Goal: Task Accomplishment & Management: Use online tool/utility

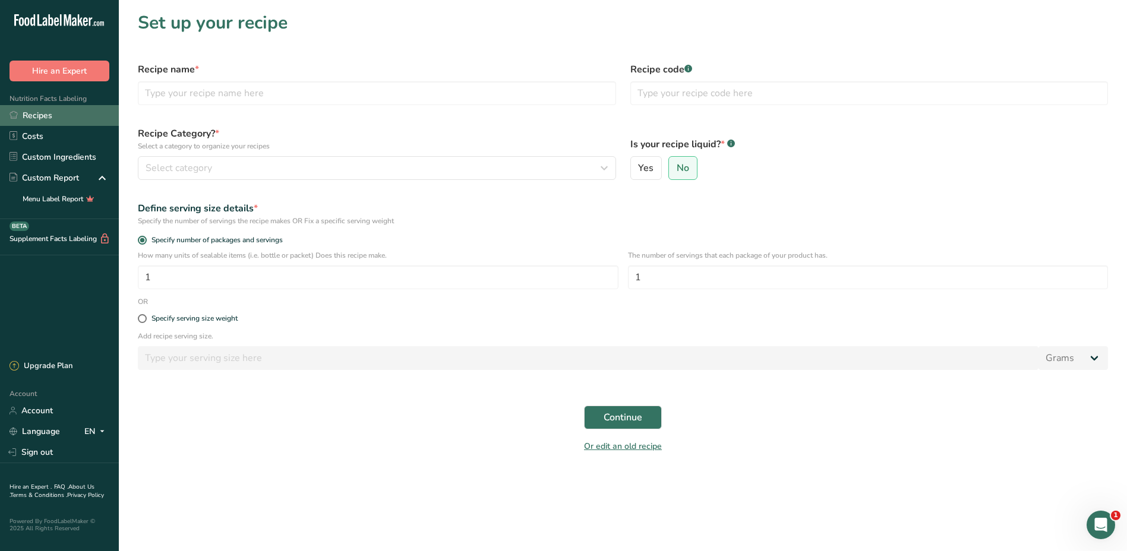
click at [74, 112] on link "Recipes" at bounding box center [59, 115] width 119 height 21
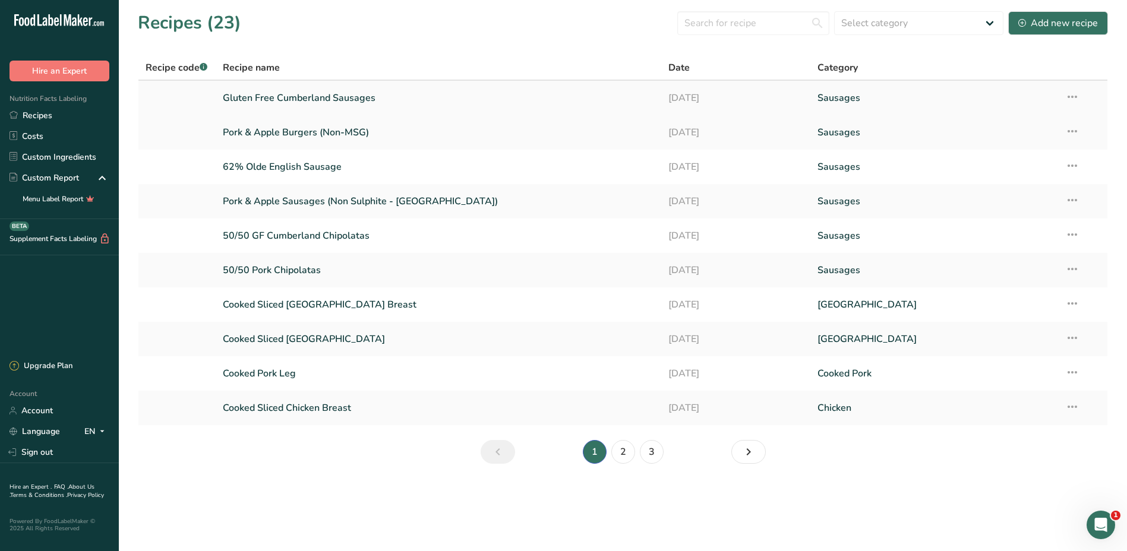
click at [312, 100] on link "Gluten Free Cumberland Sausages" at bounding box center [439, 98] width 432 height 25
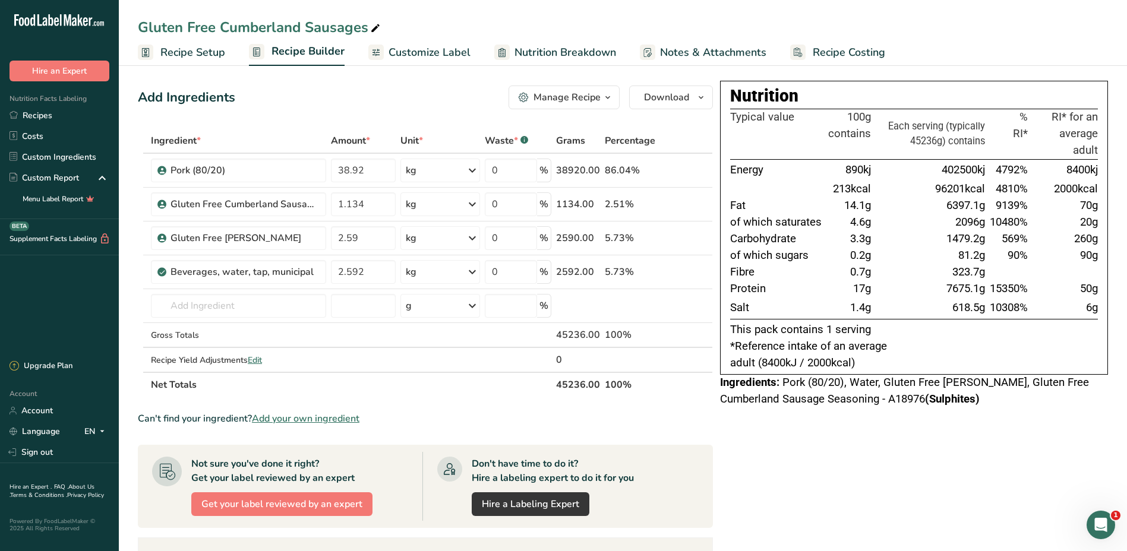
click at [187, 51] on span "Recipe Setup" at bounding box center [192, 53] width 65 height 16
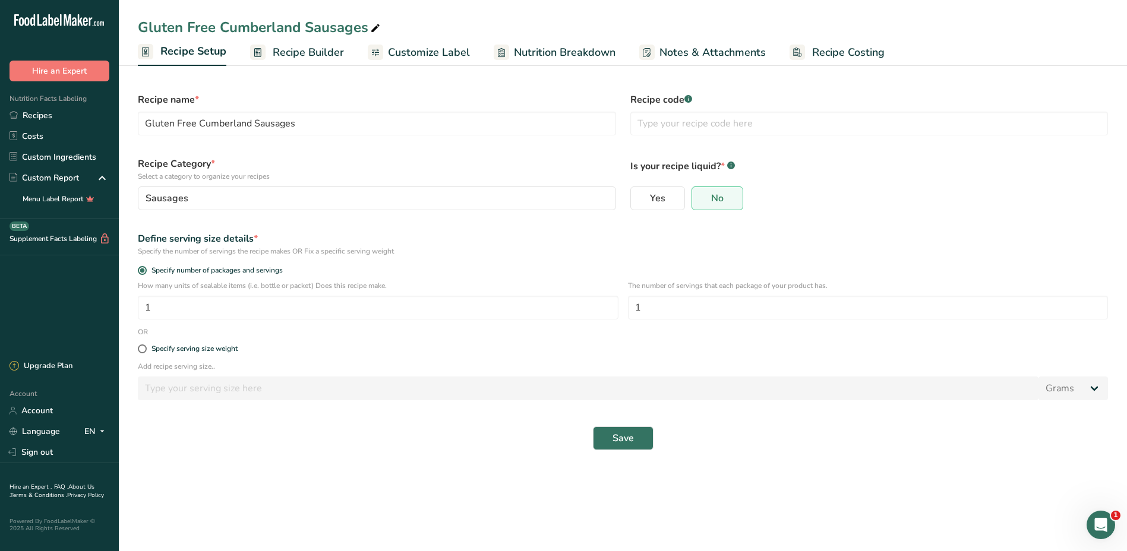
click at [336, 54] on span "Recipe Builder" at bounding box center [308, 53] width 71 height 16
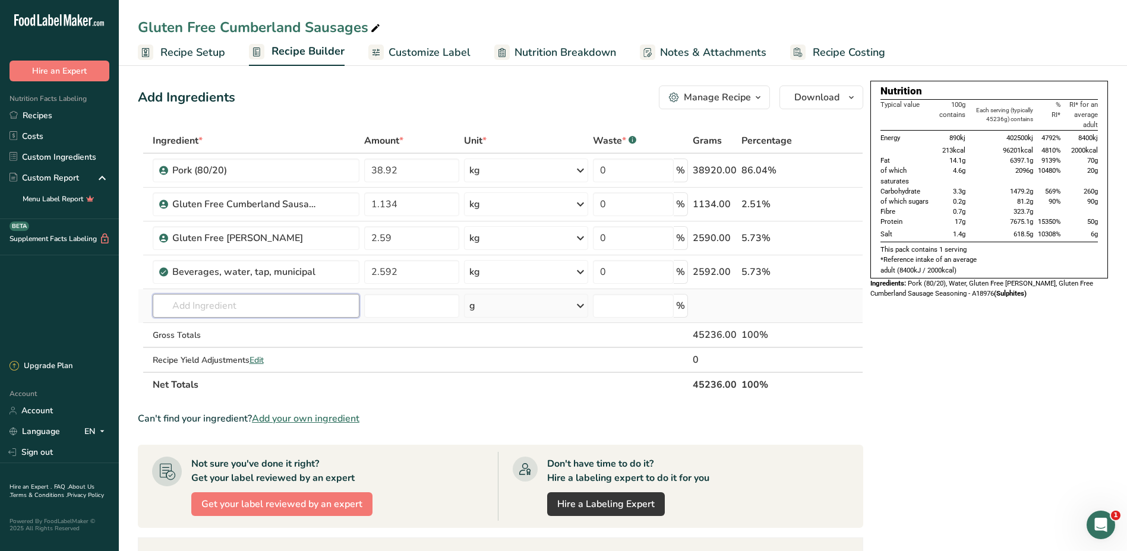
click at [233, 307] on input "text" at bounding box center [256, 306] width 207 height 24
type input "g"
click at [40, 159] on link "Custom Ingredients" at bounding box center [59, 157] width 119 height 21
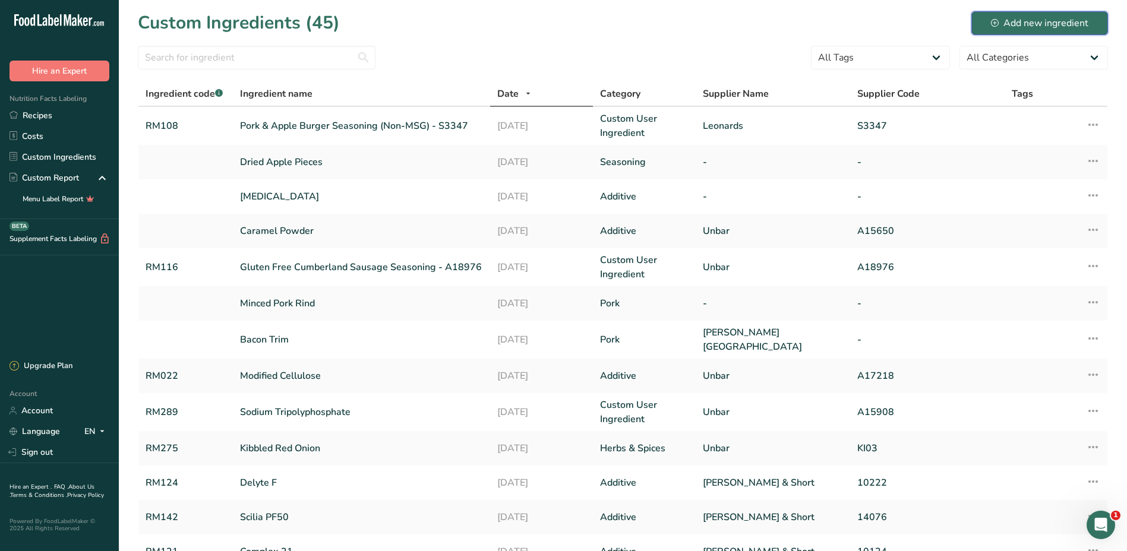
click at [1032, 24] on div "Add new ingredient" at bounding box center [1039, 23] width 97 height 14
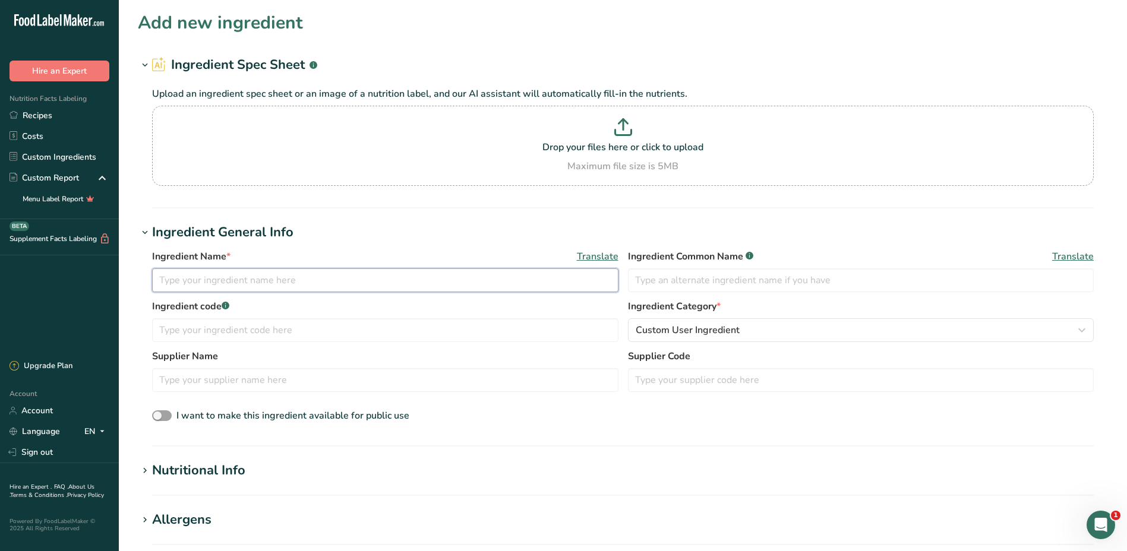
click at [209, 279] on input "text" at bounding box center [385, 281] width 466 height 24
type input "g"
type input "GF RS Cumberland Sausage Seasoning A21395"
click at [319, 333] on input "text" at bounding box center [385, 330] width 466 height 24
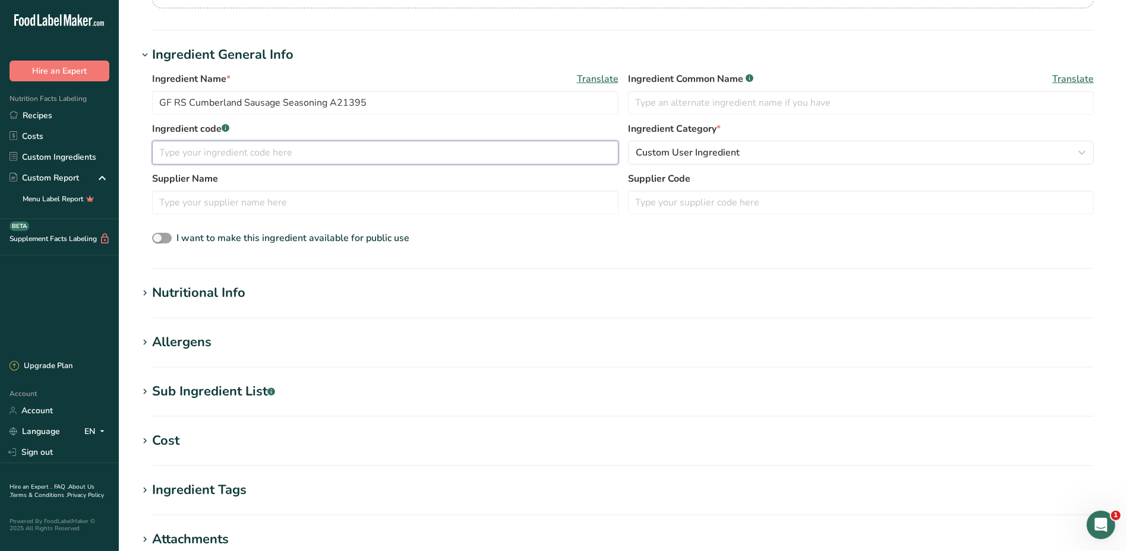
scroll to position [178, 0]
click at [195, 291] on div "Nutritional Info" at bounding box center [198, 293] width 93 height 20
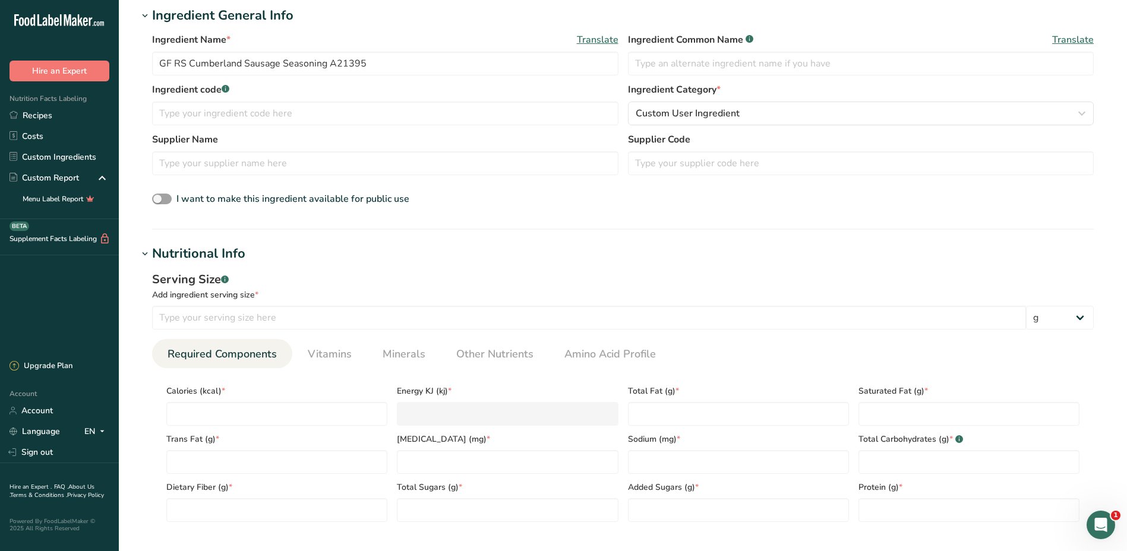
scroll to position [238, 0]
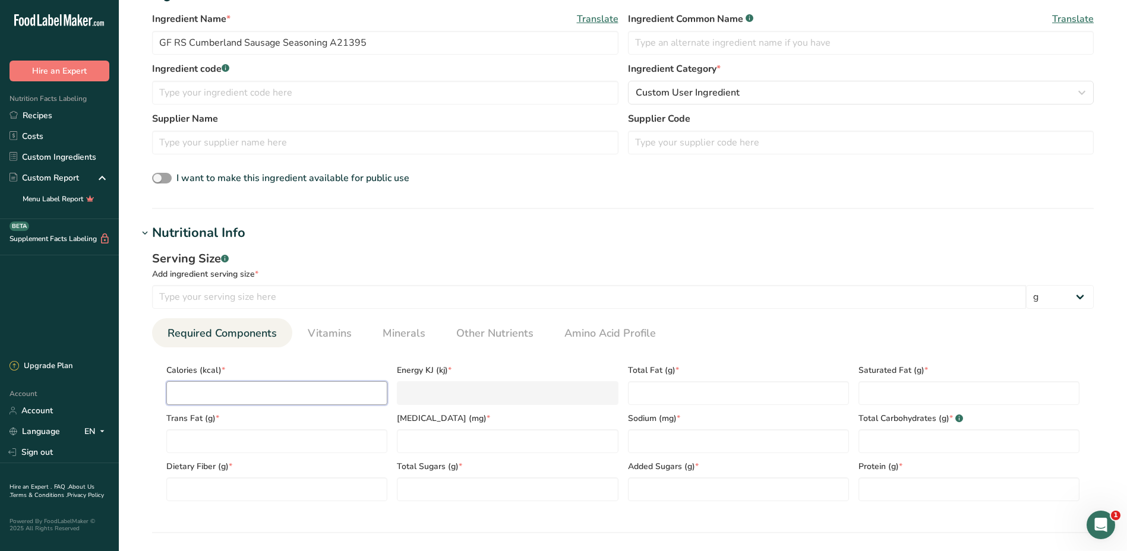
click at [253, 390] on input "number" at bounding box center [276, 393] width 221 height 24
type input "1"
type KJ "4.2"
type input "17"
type KJ "71.1"
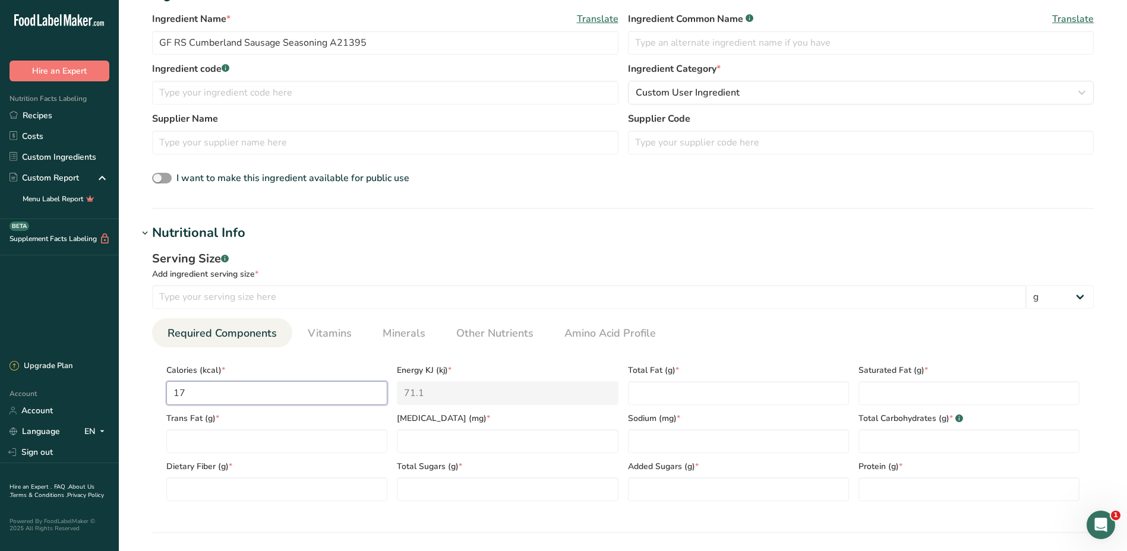
type input "171"
type KJ "715.5"
type input "171.07"
type KJ "715.8"
type input "171.072"
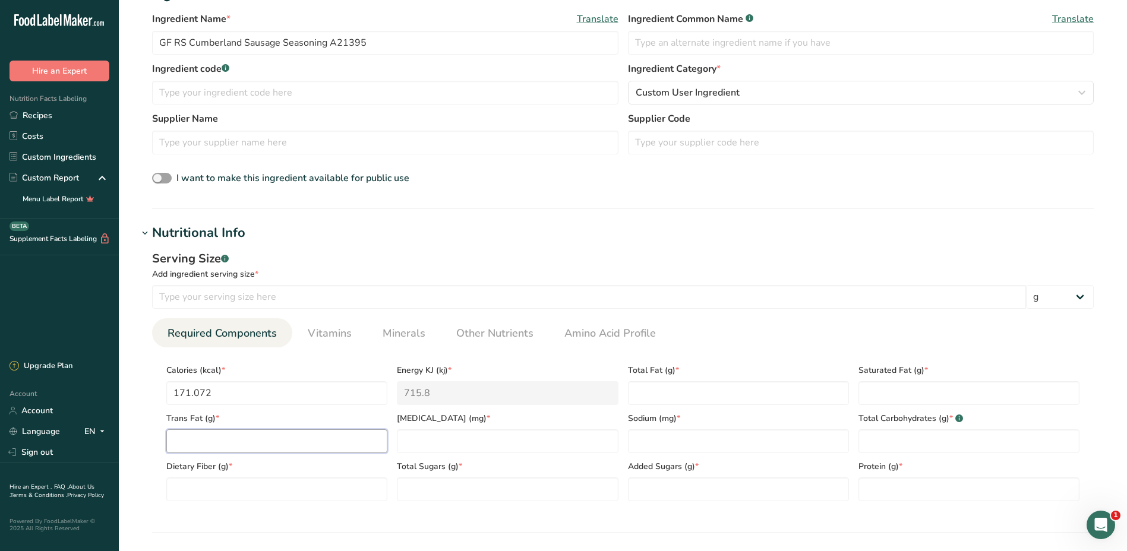
click at [223, 442] on Fat "number" at bounding box center [276, 442] width 221 height 24
click at [289, 487] on Fiber "number" at bounding box center [276, 490] width 221 height 24
type Fiber "10.276"
click at [465, 488] on Sugars "number" at bounding box center [507, 490] width 221 height 24
type Sugars "0.310"
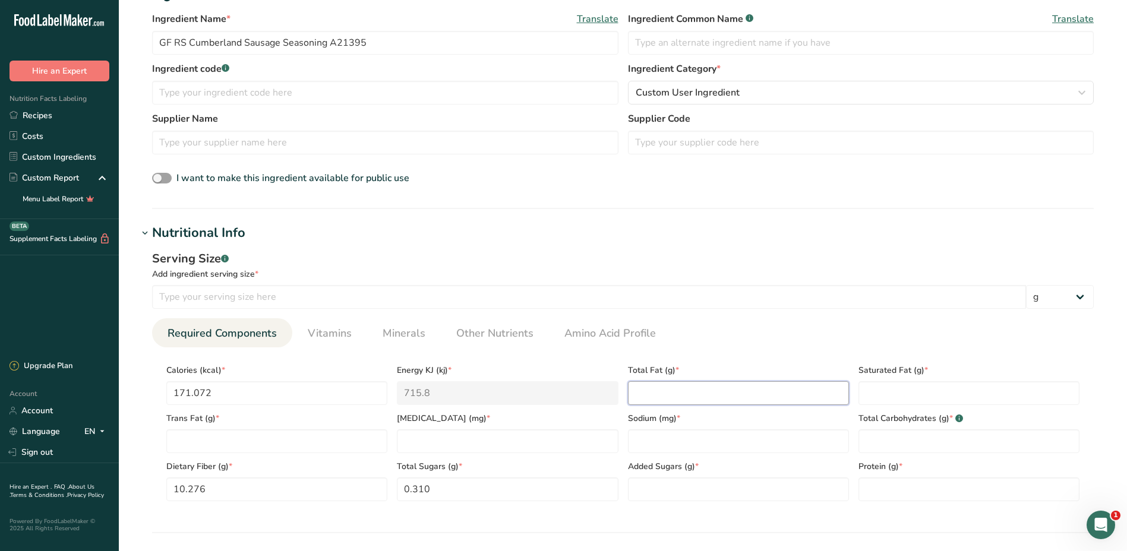
click at [715, 390] on Fat "number" at bounding box center [738, 393] width 221 height 24
type Fat "4.696"
click at [888, 391] on Fat "number" at bounding box center [968, 393] width 221 height 24
type Fat "2.249"
click at [906, 445] on Carbohydrates "number" at bounding box center [968, 442] width 221 height 24
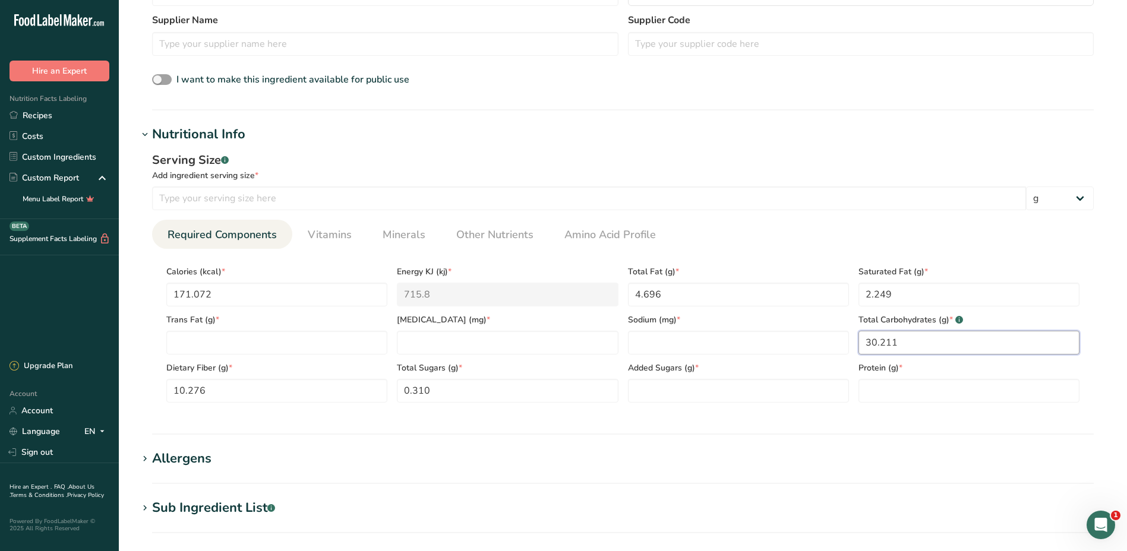
scroll to position [356, 0]
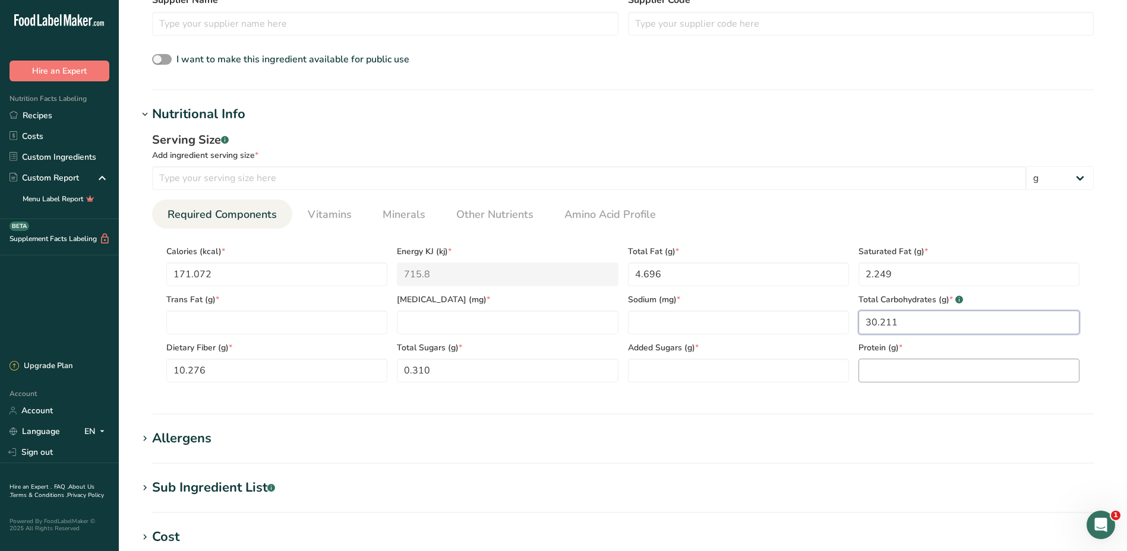
type Carbohydrates "30.211"
click at [930, 367] on input "number" at bounding box center [968, 371] width 221 height 24
type input "5.360"
click at [165, 438] on div "Allergens" at bounding box center [181, 439] width 59 height 20
click at [214, 488] on input "text" at bounding box center [623, 486] width 940 height 18
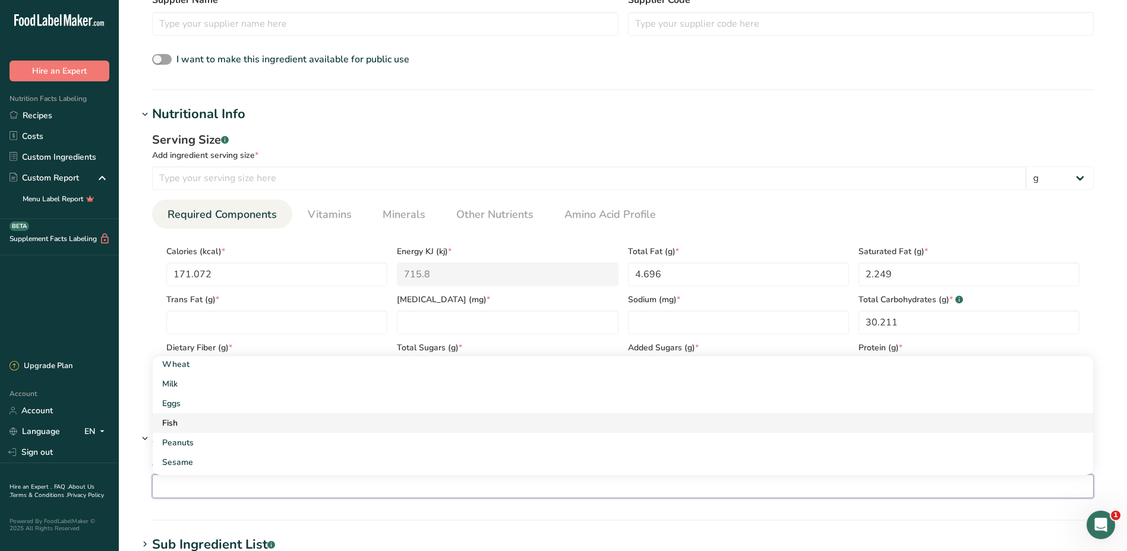
scroll to position [119, 0]
click at [197, 431] on link "Sulphites" at bounding box center [623, 424] width 940 height 20
click at [1028, 509] on section "Allergens Add any known allergens associated with your ingredient Sulphites Soy…" at bounding box center [623, 475] width 970 height 92
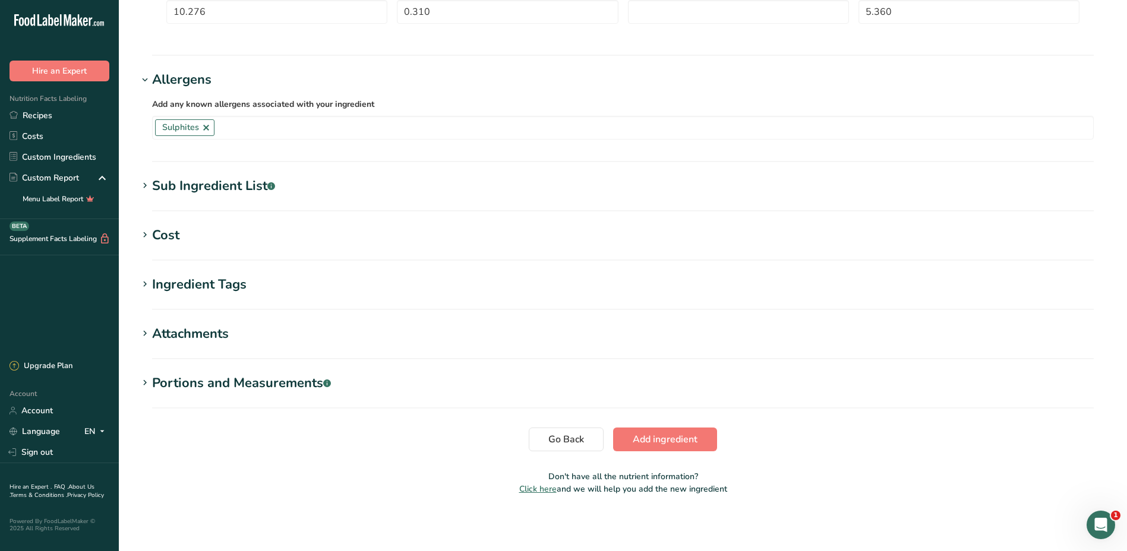
scroll to position [716, 0]
click at [662, 439] on span "Add ingredient" at bounding box center [665, 438] width 65 height 14
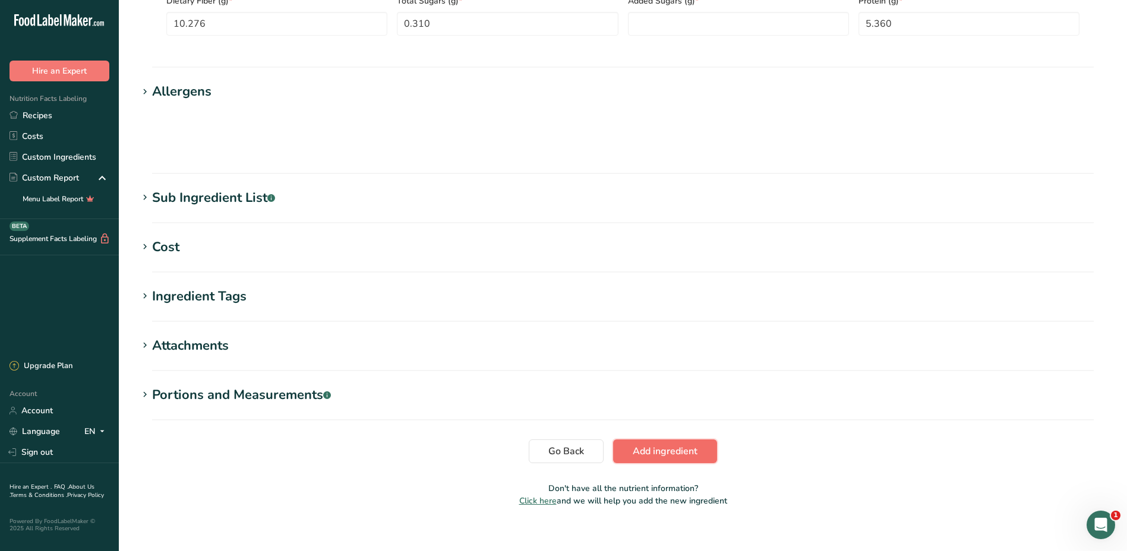
scroll to position [365, 0]
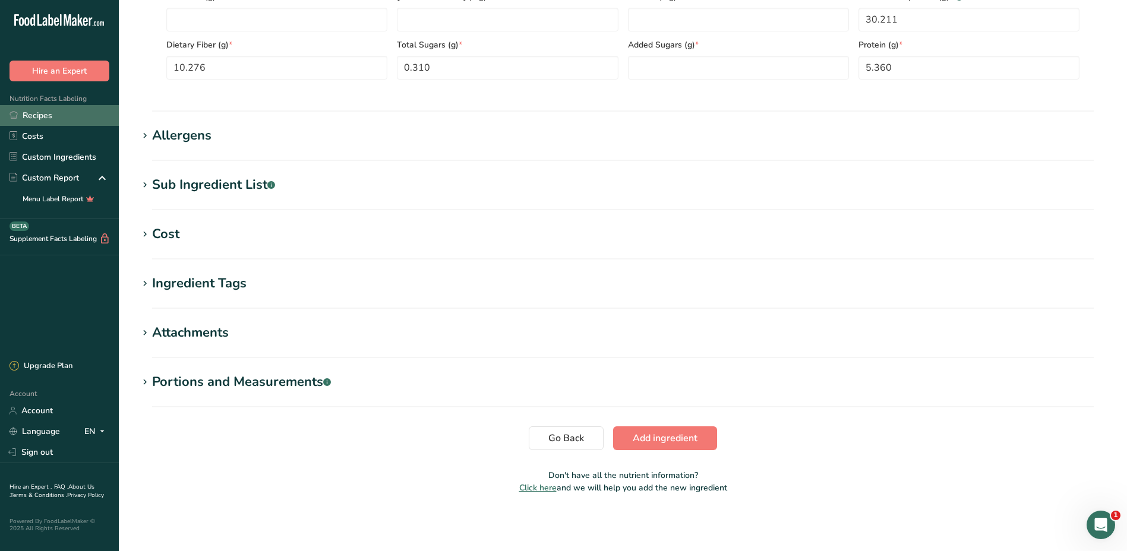
click at [59, 116] on link "Recipes" at bounding box center [59, 115] width 119 height 21
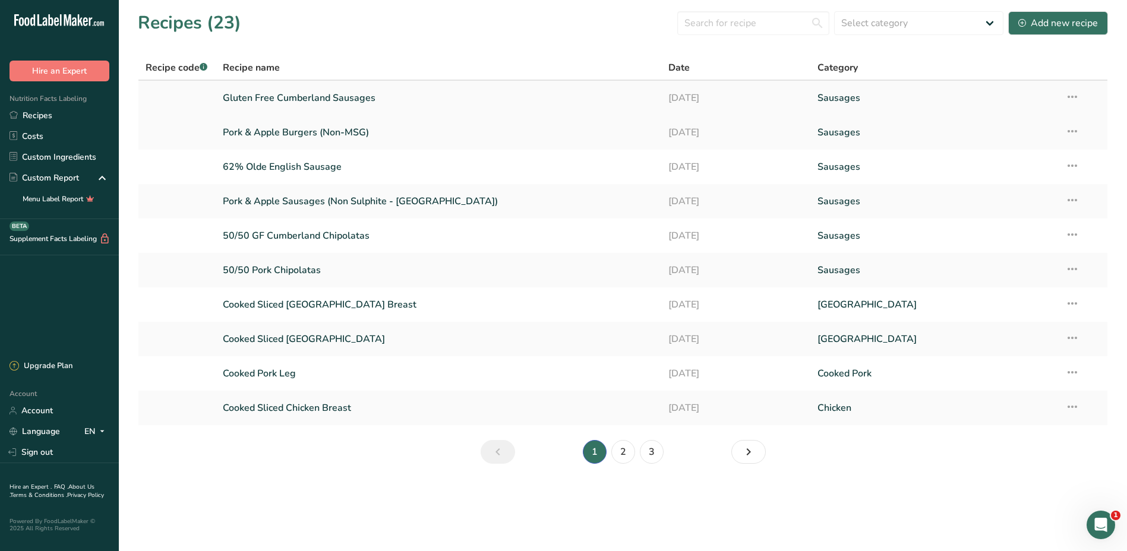
click at [294, 103] on link "Gluten Free Cumberland Sausages" at bounding box center [439, 98] width 432 height 25
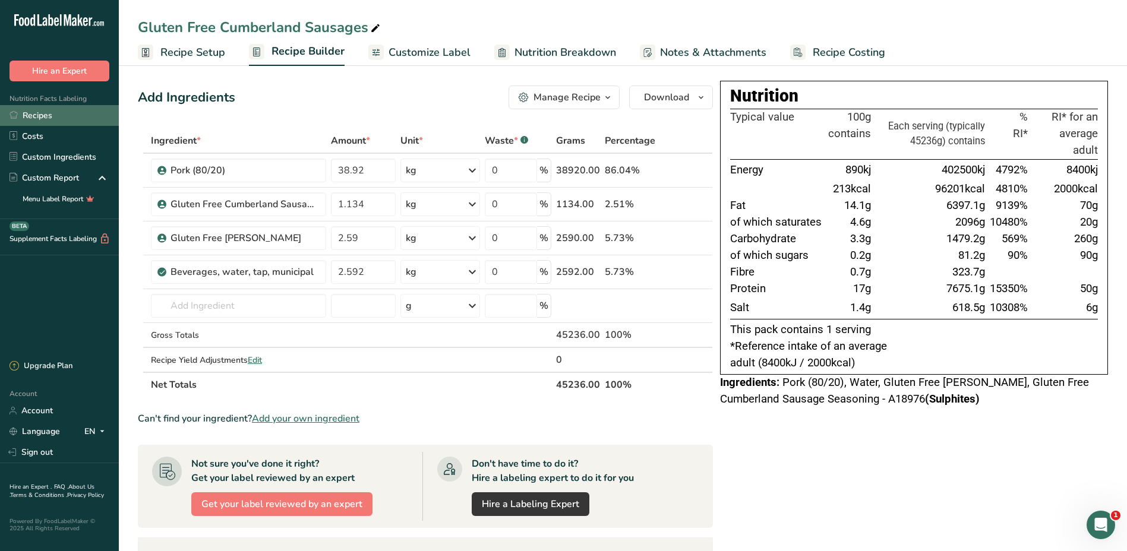
click at [46, 121] on link "Recipes" at bounding box center [59, 115] width 119 height 21
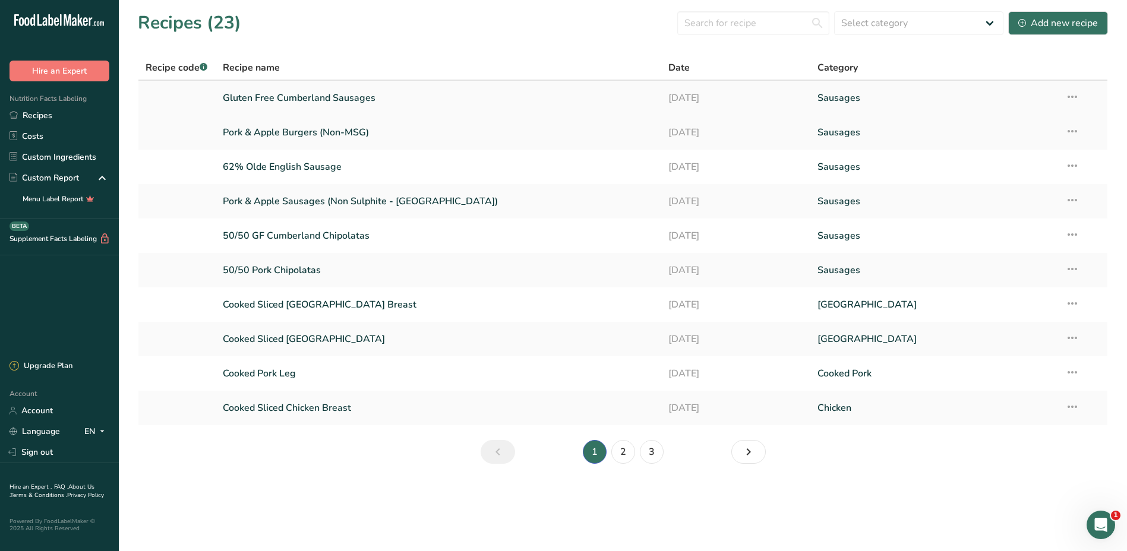
click at [292, 96] on link "Gluten Free Cumberland Sausages" at bounding box center [439, 98] width 432 height 25
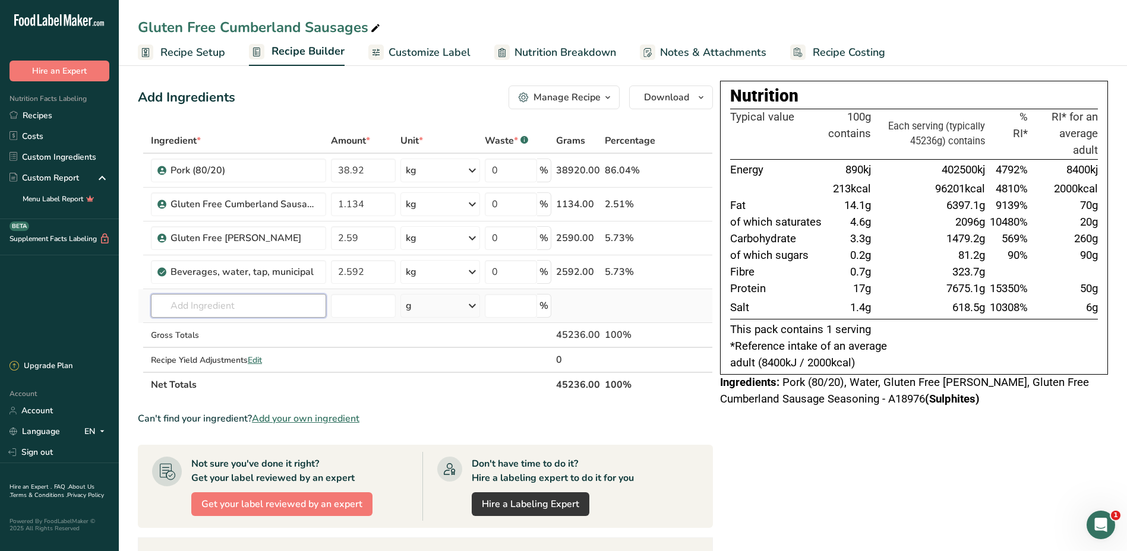
click at [216, 314] on input "text" at bounding box center [238, 306] width 175 height 24
click at [221, 314] on input "text" at bounding box center [238, 306] width 175 height 24
drag, startPoint x: 222, startPoint y: 313, endPoint x: 204, endPoint y: 312, distance: 18.5
click at [204, 312] on input "text" at bounding box center [238, 306] width 175 height 24
click at [200, 304] on input "text" at bounding box center [238, 306] width 175 height 24
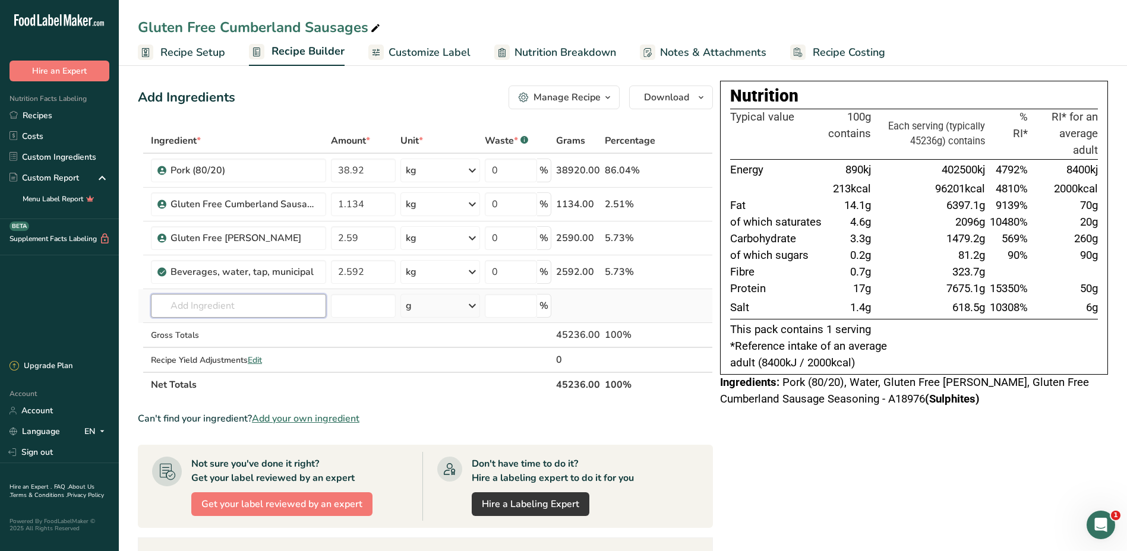
type input "g"
type input "GF RS"
click at [214, 349] on div "Add your own ingredient" at bounding box center [238, 349] width 156 height 12
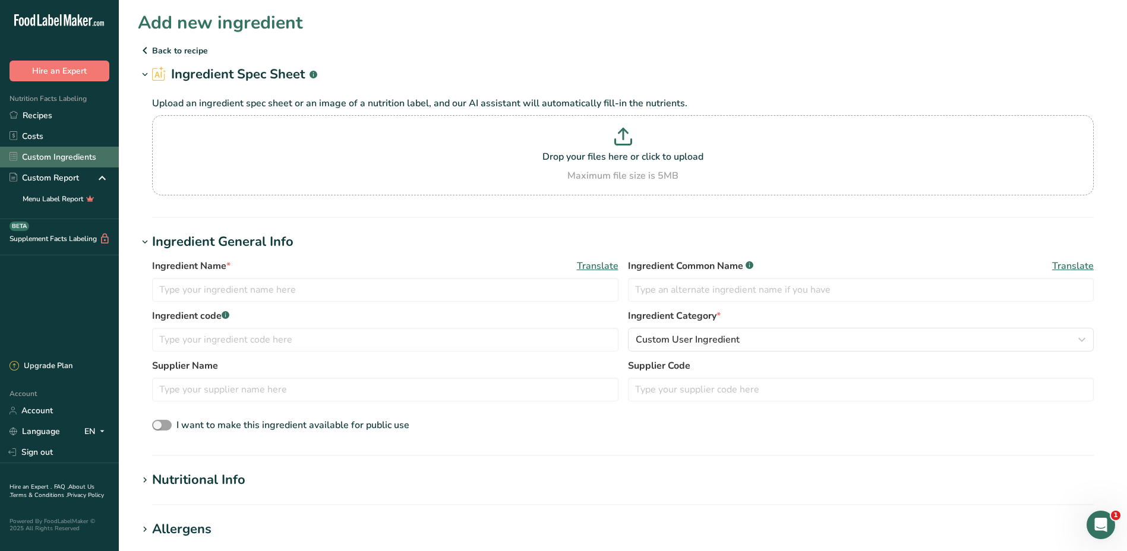
click at [39, 156] on link "Custom Ingredients" at bounding box center [59, 157] width 119 height 21
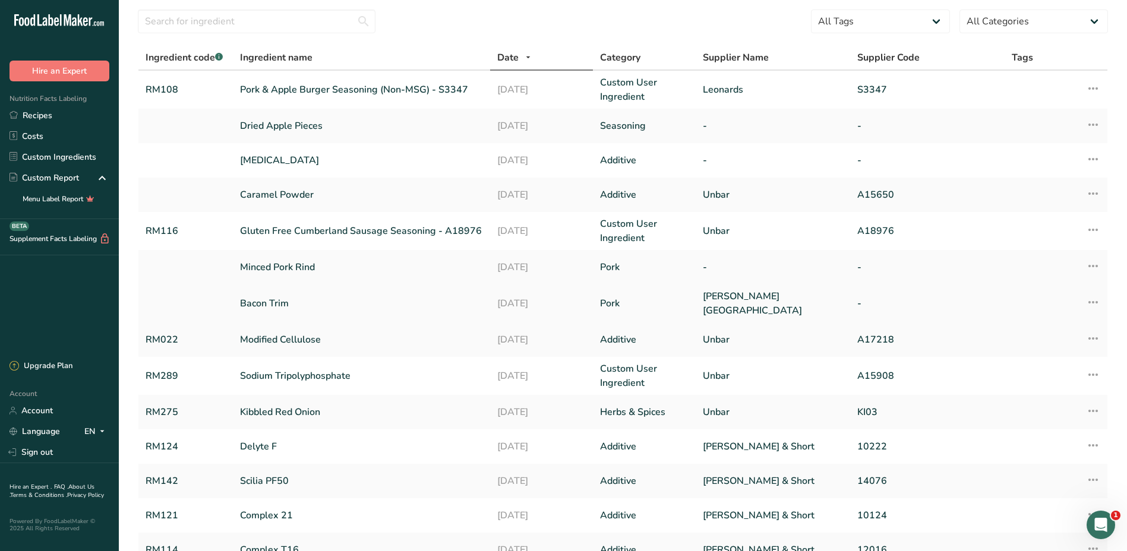
scroll to position [178, 0]
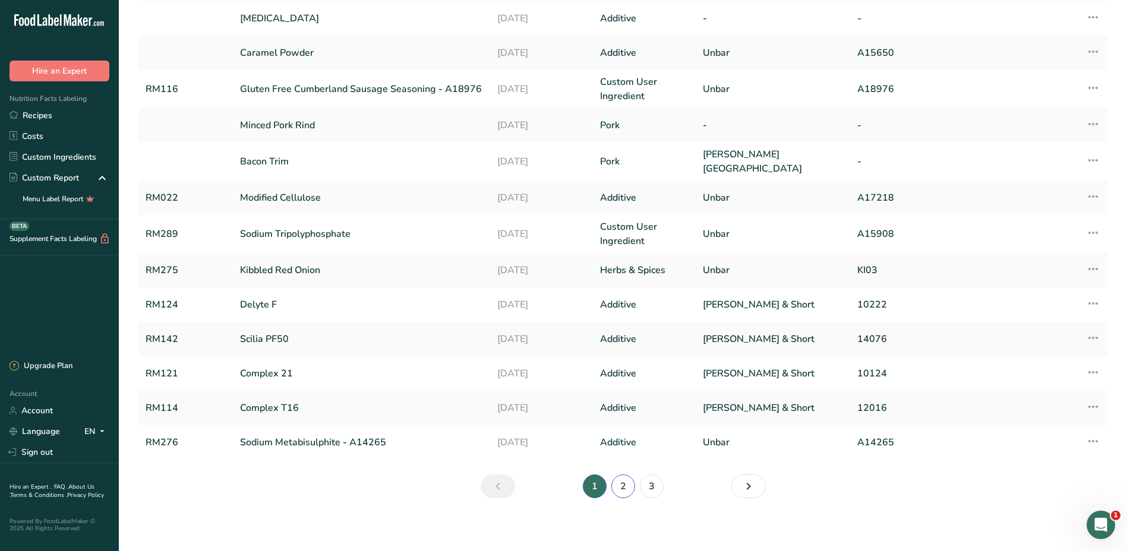
click at [627, 483] on link "2" at bounding box center [623, 487] width 24 height 24
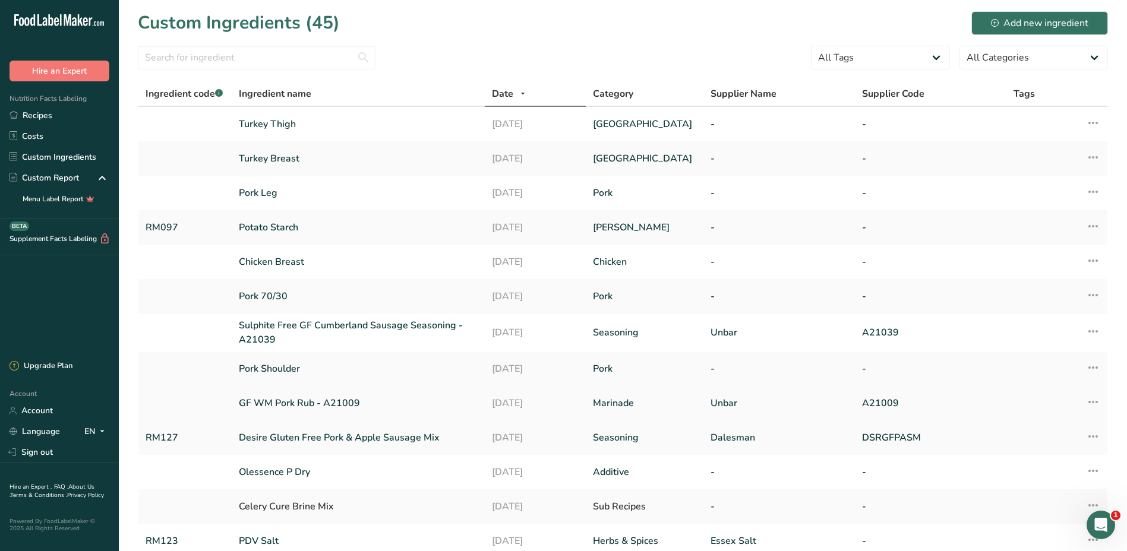
scroll to position [172, 0]
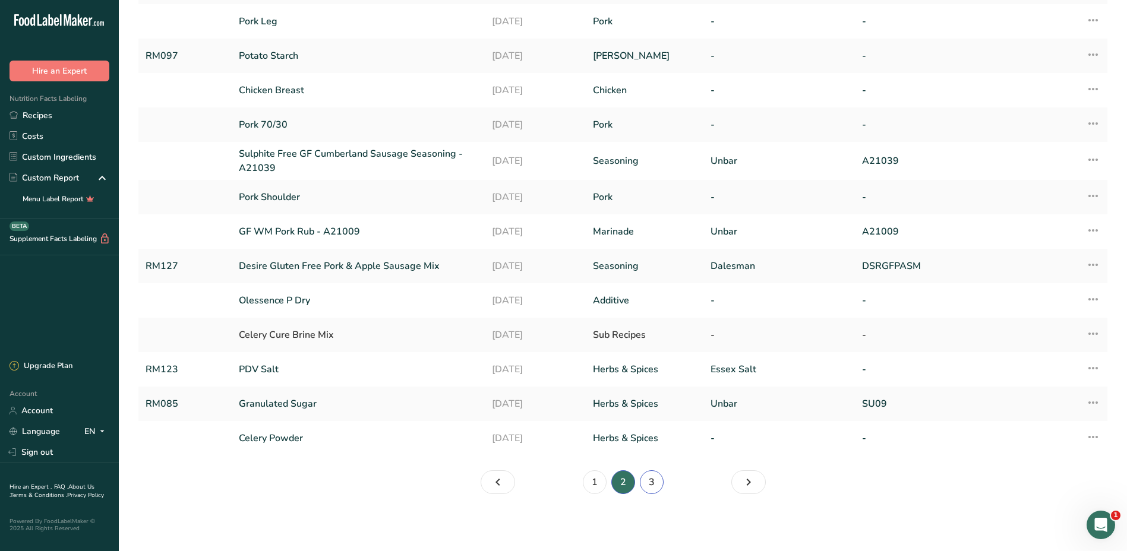
click at [656, 488] on link "3" at bounding box center [652, 483] width 24 height 24
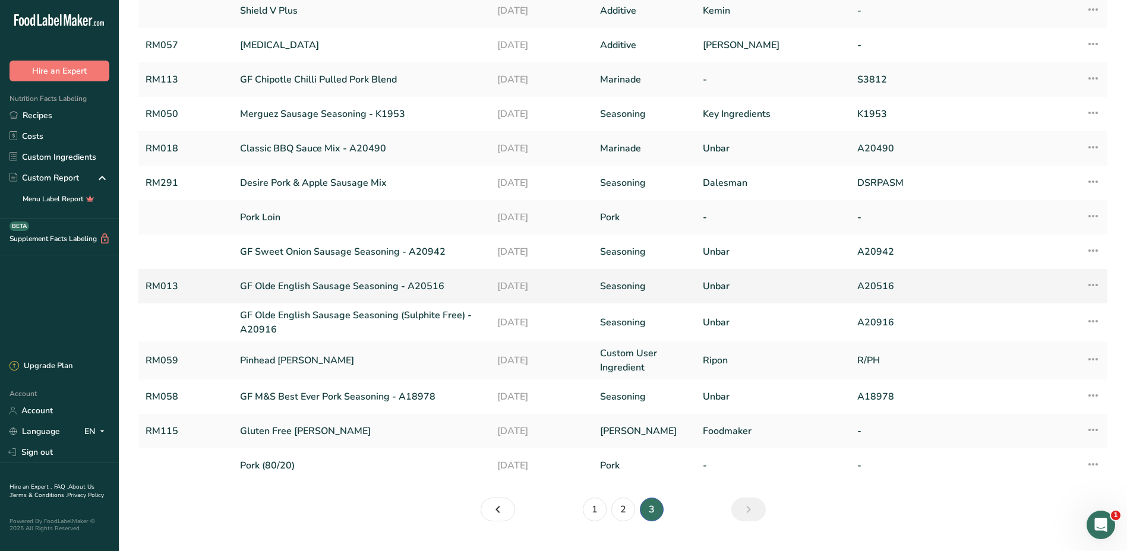
scroll to position [175, 0]
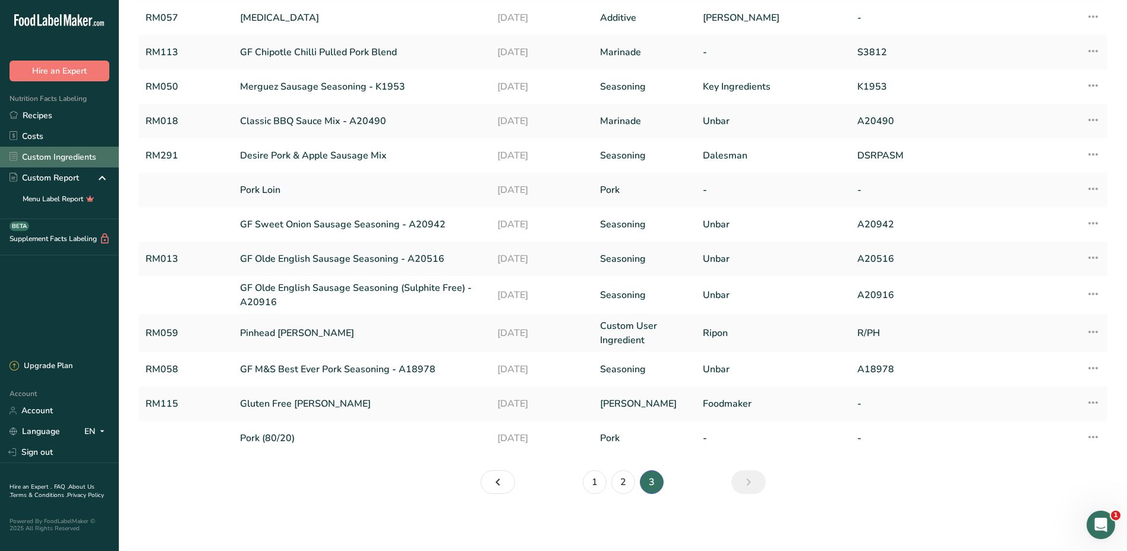
click at [50, 155] on link "Custom Ingredients" at bounding box center [59, 157] width 119 height 21
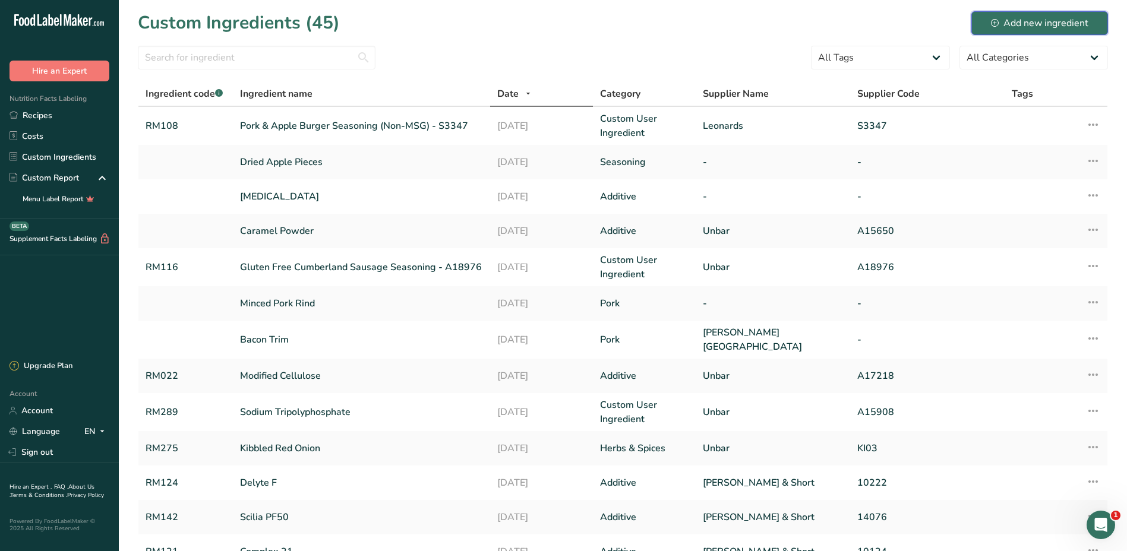
click at [1041, 18] on div "Add new ingredient" at bounding box center [1039, 23] width 97 height 14
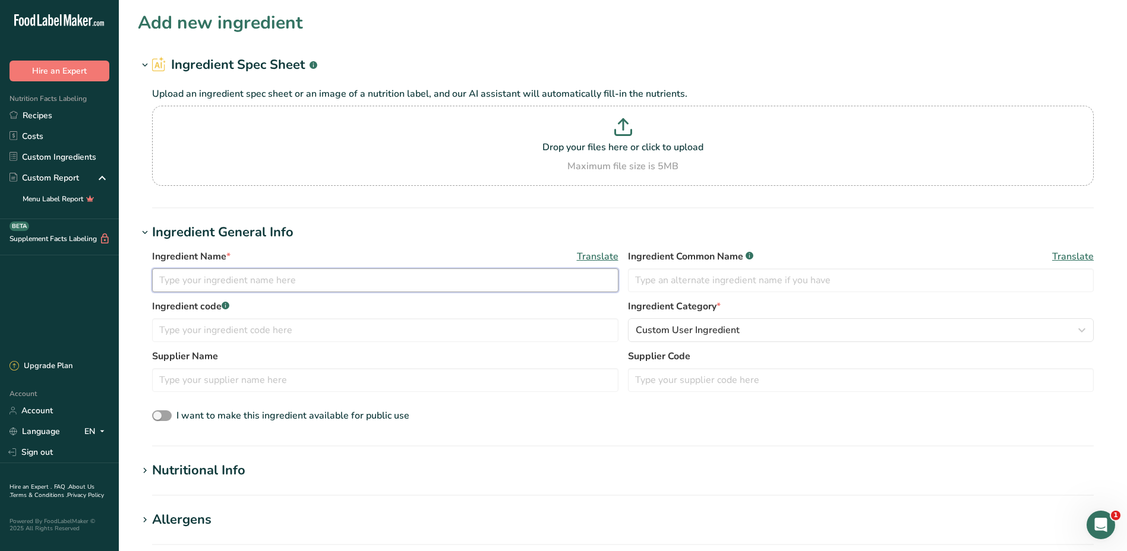
click at [242, 280] on input "text" at bounding box center [385, 281] width 466 height 24
type input "g"
type input "GF RS Cumberland Sausage Seasoning"
click at [213, 330] on input "text" at bounding box center [385, 330] width 466 height 24
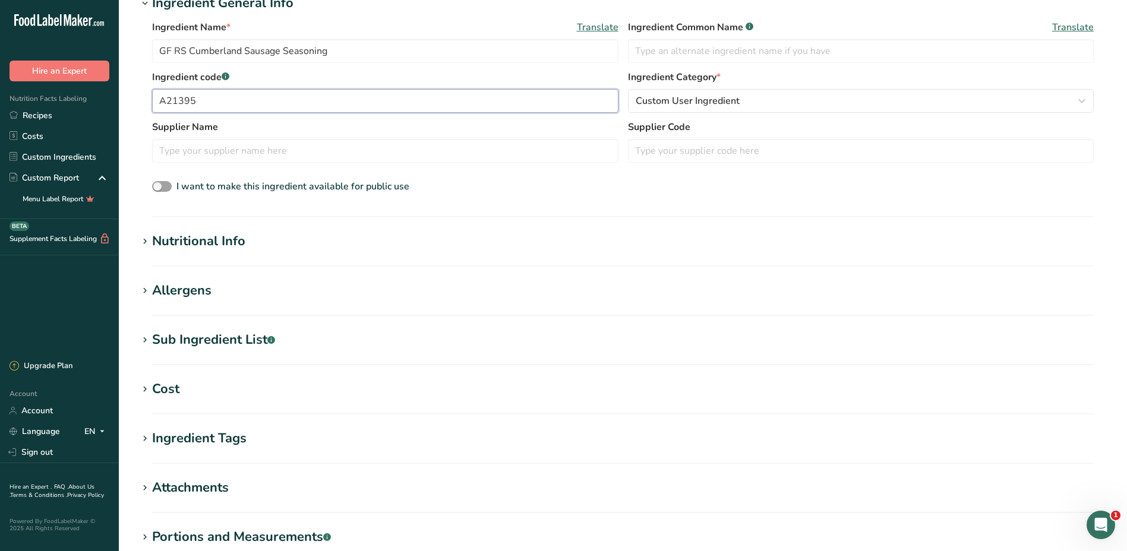
scroll to position [238, 0]
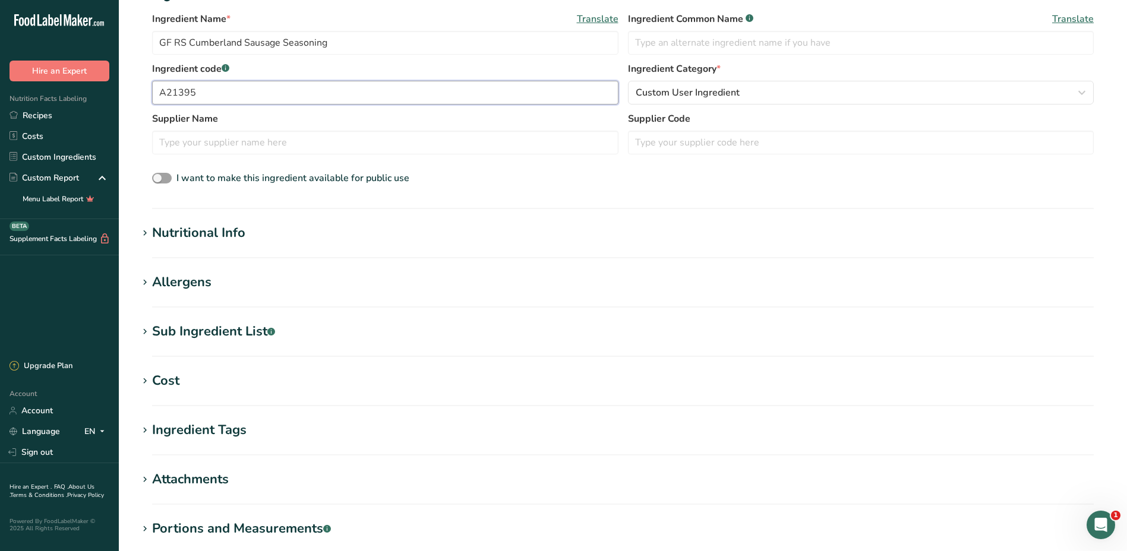
type input "A21395"
click at [149, 239] on icon at bounding box center [145, 233] width 11 height 17
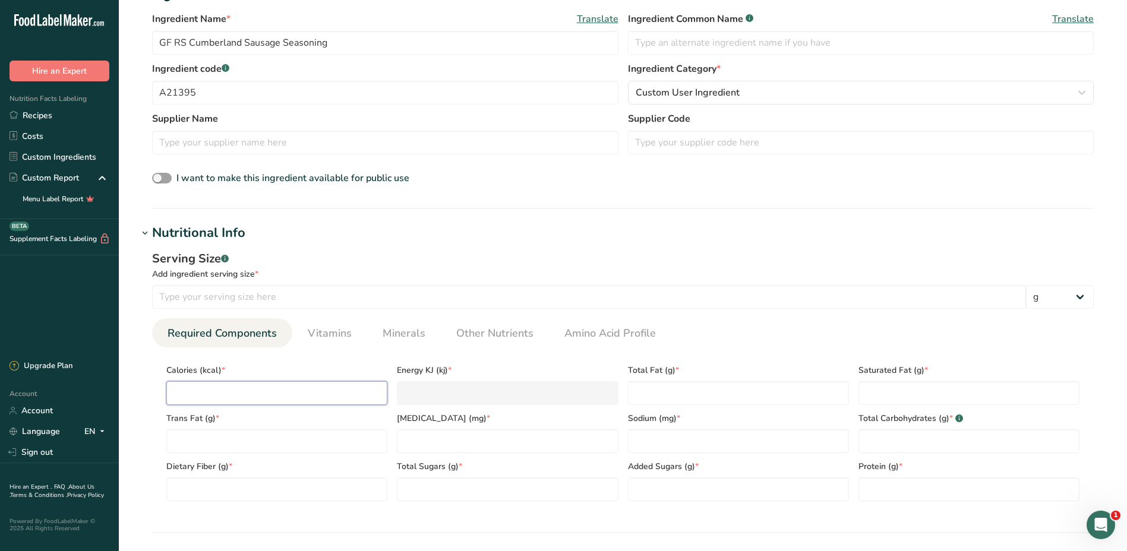
click at [244, 387] on input "number" at bounding box center [276, 393] width 221 height 24
type input "1"
type KJ "4.2"
type input "17"
type KJ "71.1"
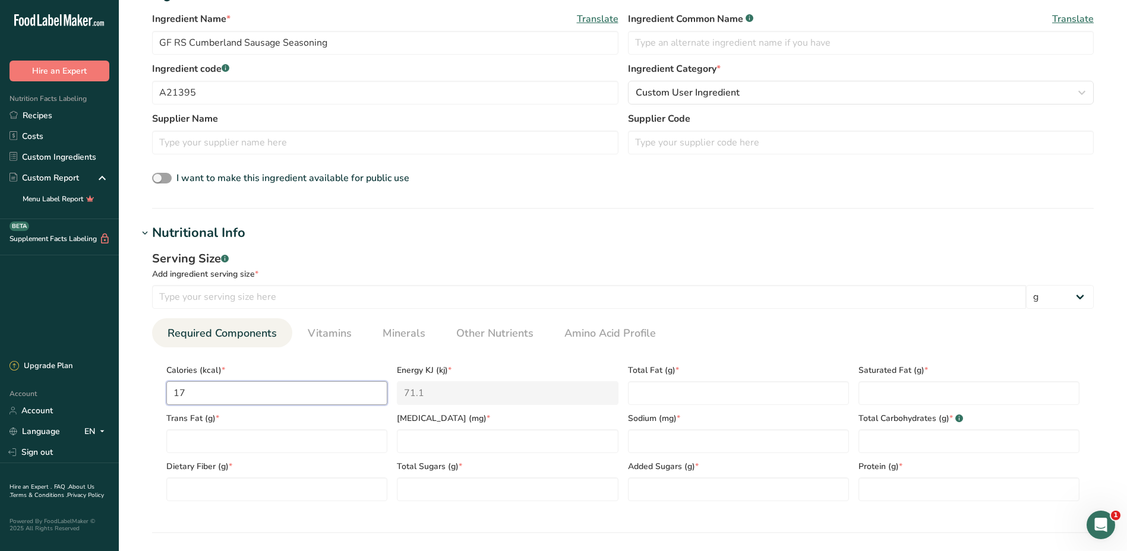
type input "171"
type KJ "715.5"
type input "171.07"
type KJ "715.8"
type input "171.072"
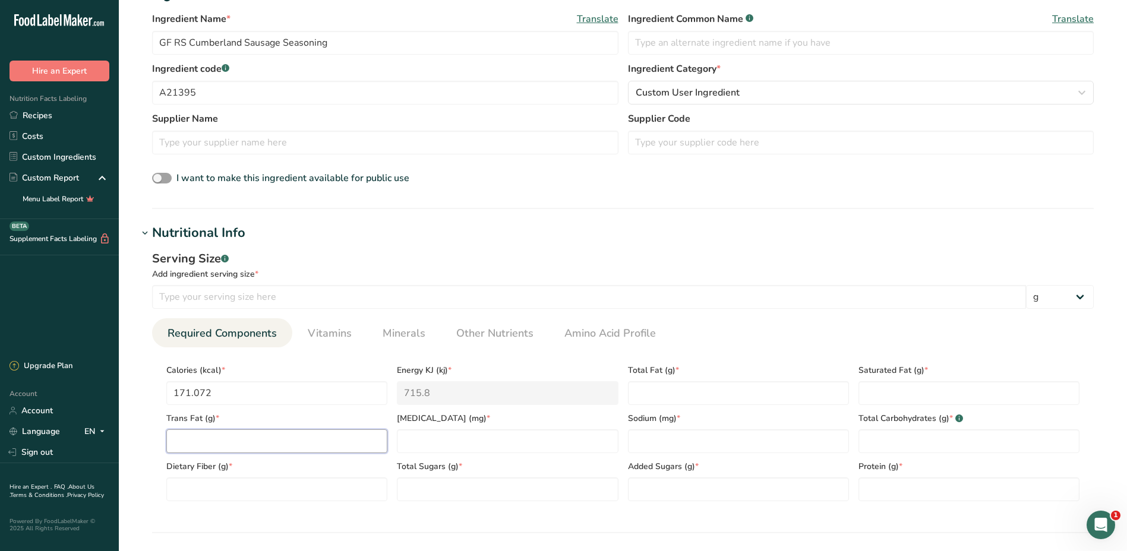
click at [234, 437] on Fat "number" at bounding box center [276, 442] width 221 height 24
click at [246, 493] on Fiber "number" at bounding box center [276, 490] width 221 height 24
type Fiber "10.276"
click at [691, 392] on Fat "number" at bounding box center [738, 393] width 221 height 24
type Fat "4.696"
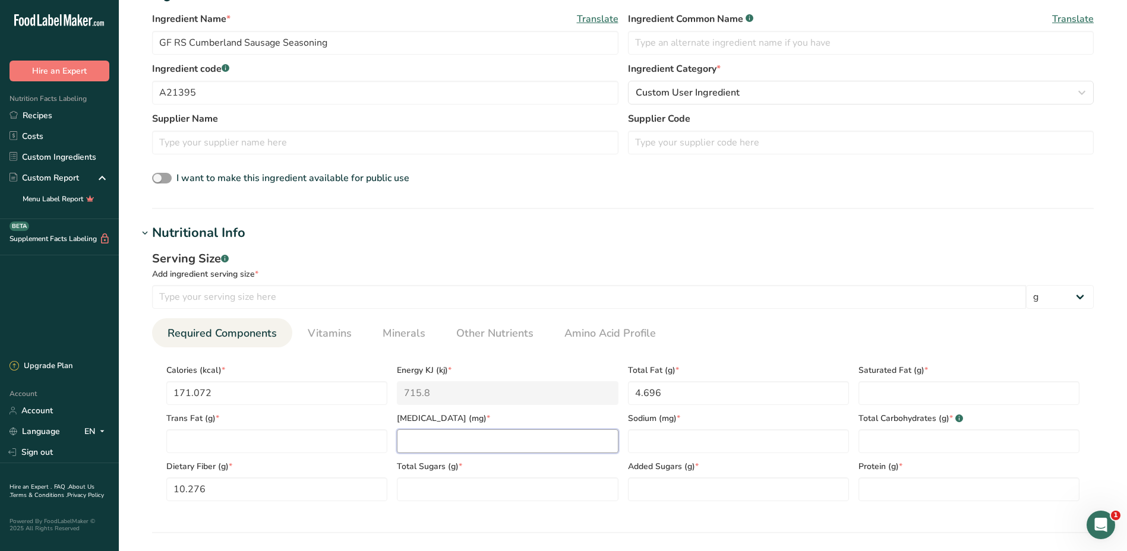
click at [451, 449] on input "number" at bounding box center [507, 442] width 221 height 24
click at [916, 394] on Fat "number" at bounding box center [968, 393] width 221 height 24
type Fat "2.2489"
click at [684, 435] on input "number" at bounding box center [738, 442] width 221 height 24
click at [651, 441] on input "18.816" at bounding box center [738, 442] width 221 height 24
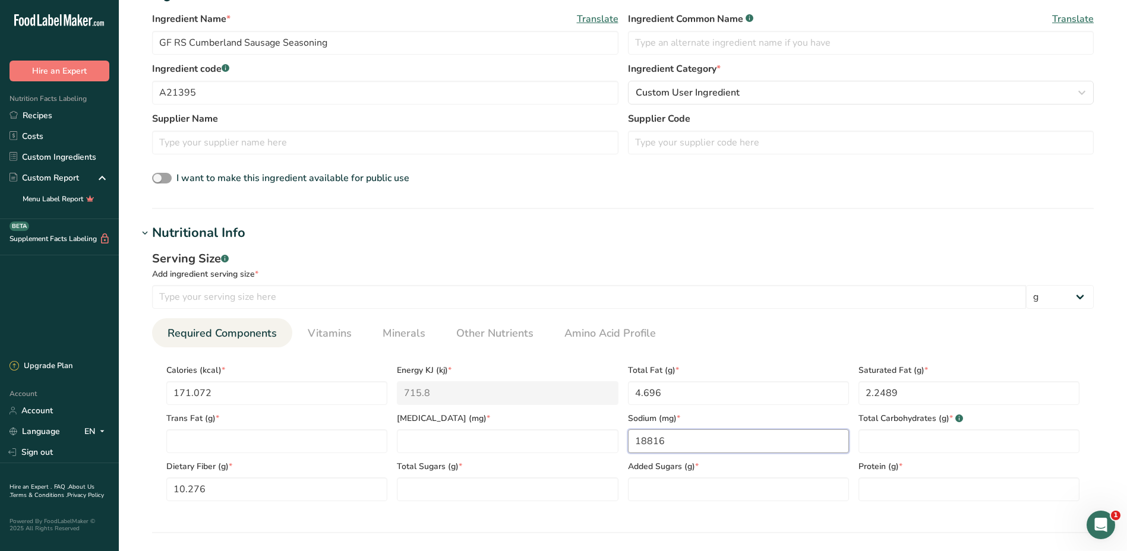
click at [760, 437] on input "18816" at bounding box center [738, 442] width 221 height 24
type input "18816"
click at [930, 431] on Carbohydrates "number" at bounding box center [968, 442] width 221 height 24
type Carbohydrates "30.211"
click at [457, 493] on Sugars "number" at bounding box center [507, 490] width 221 height 24
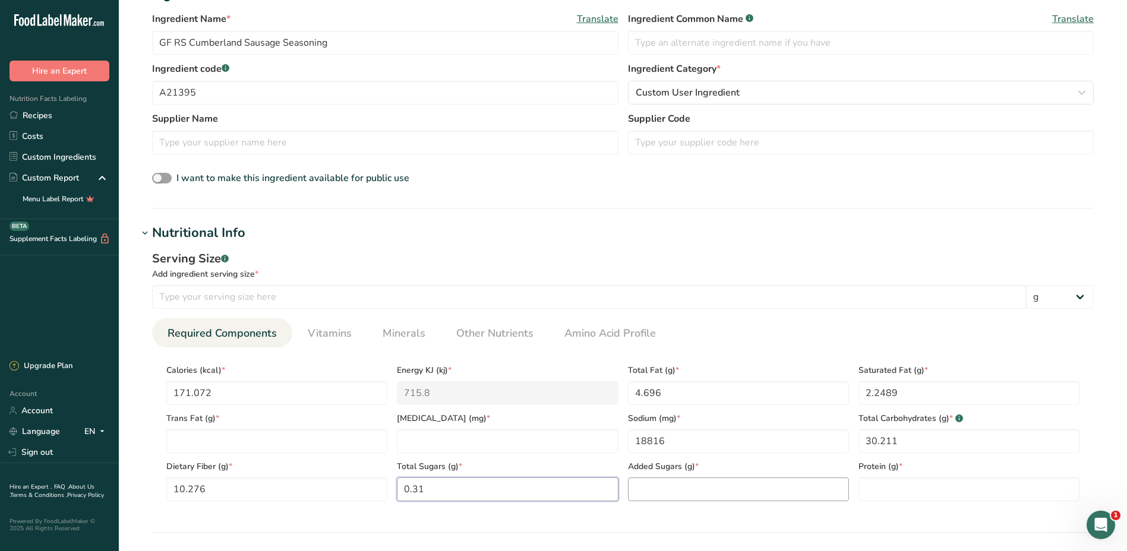
type Sugars "0.31"
click at [674, 489] on Sugars "number" at bounding box center [738, 490] width 221 height 24
type Sugars "0"
click at [962, 497] on input "number" at bounding box center [968, 490] width 221 height 24
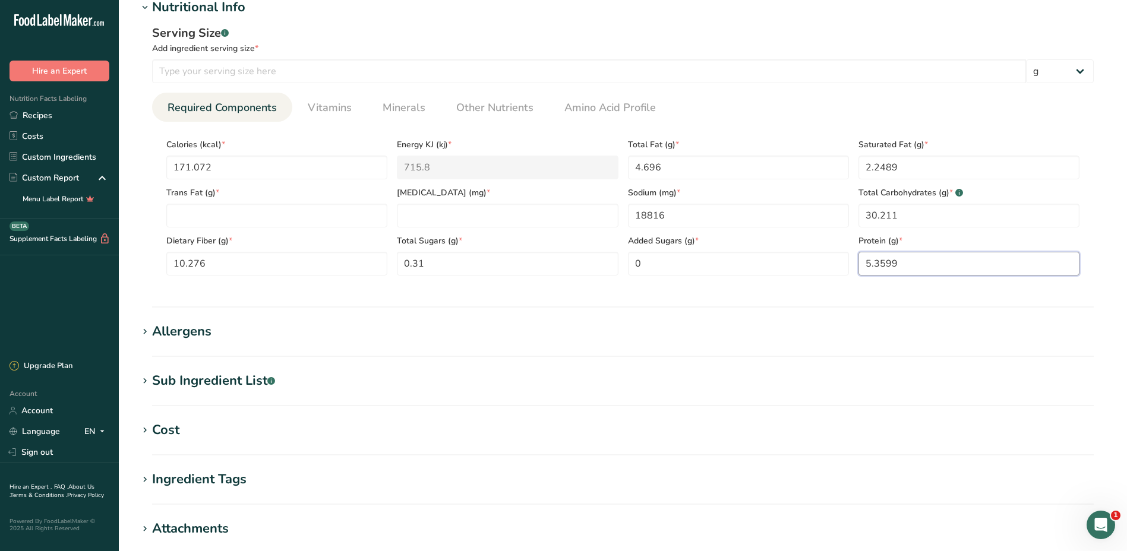
scroll to position [475, 0]
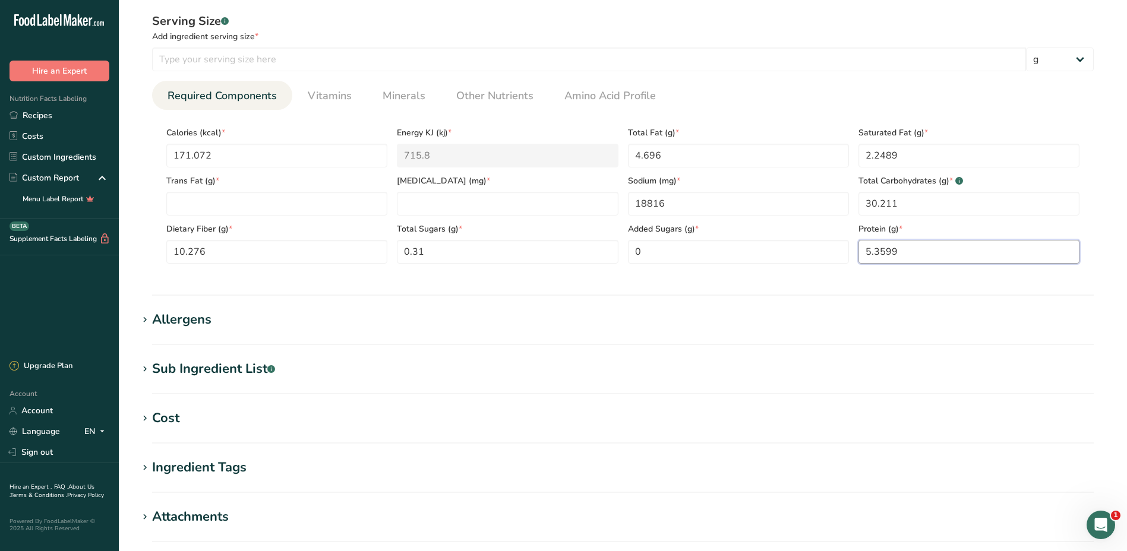
type input "5.3599"
click at [150, 321] on span at bounding box center [145, 320] width 14 height 14
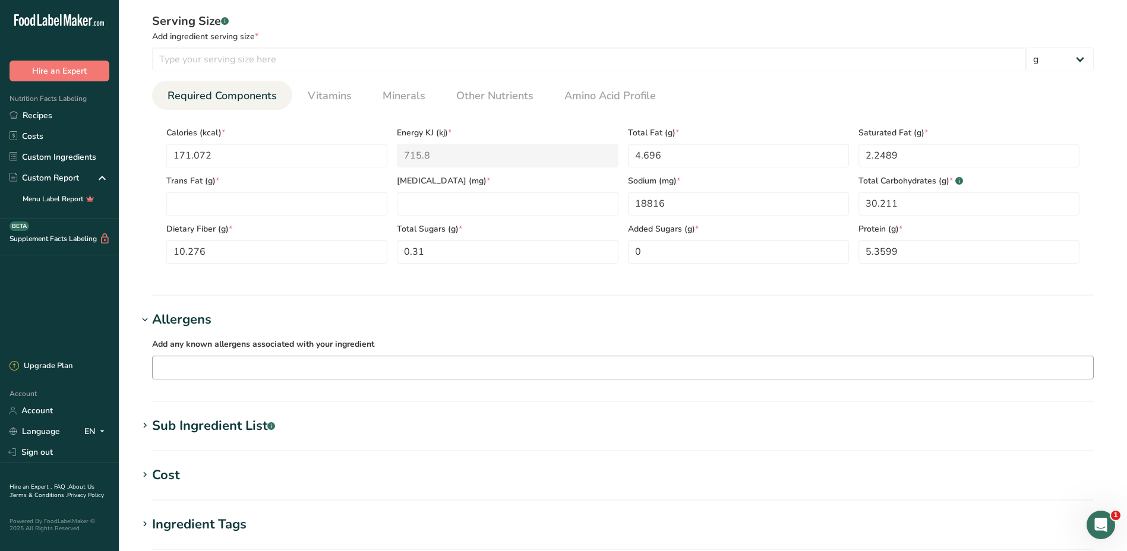
click at [182, 370] on input "text" at bounding box center [623, 367] width 940 height 18
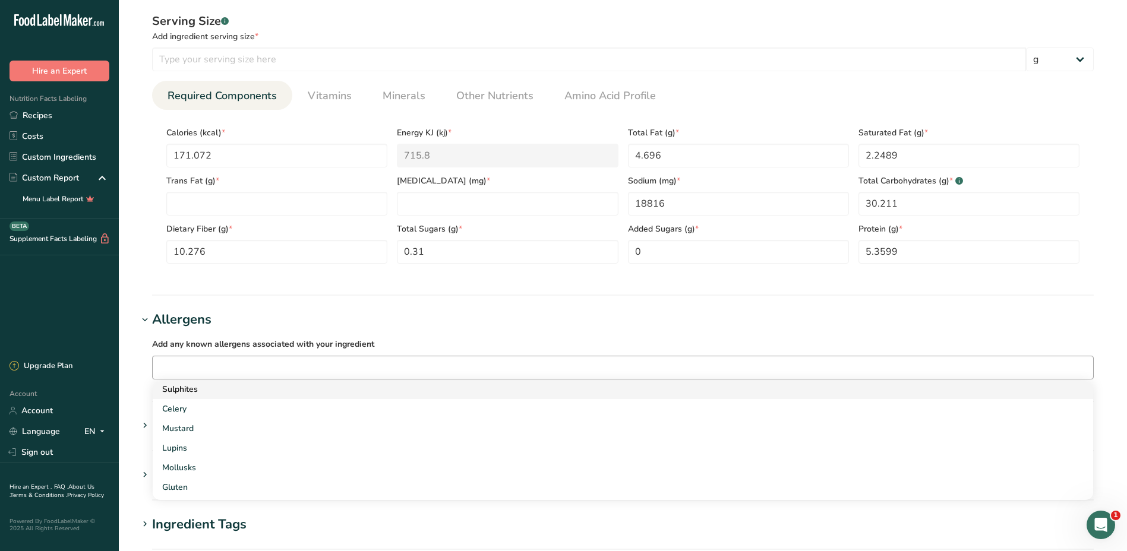
click at [200, 390] on div "Sulphites" at bounding box center [613, 389] width 902 height 12
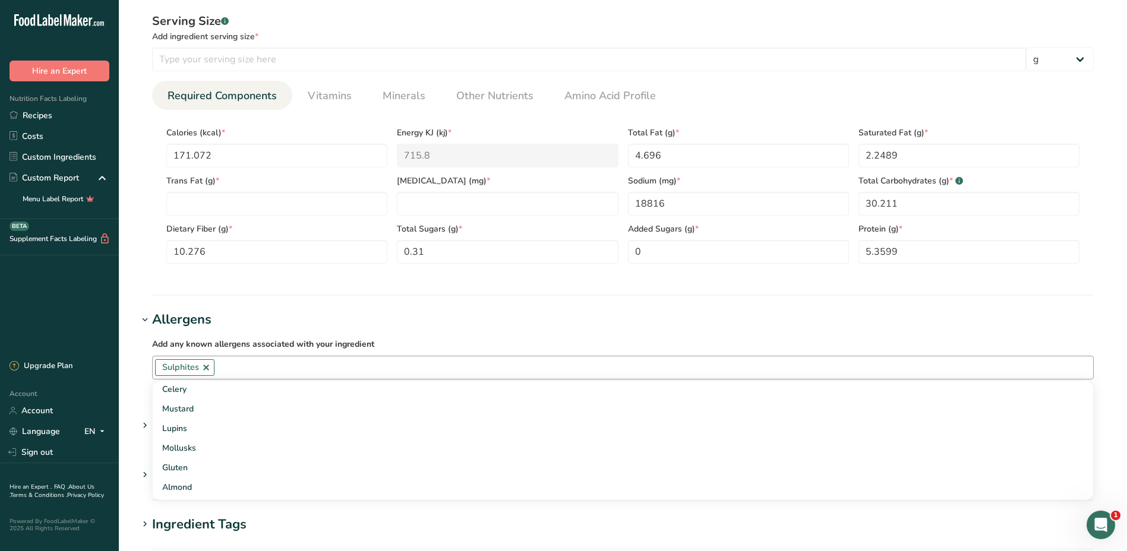
click at [262, 370] on input "text" at bounding box center [653, 367] width 879 height 18
click at [425, 529] on h1 "Ingredient Tags" at bounding box center [623, 525] width 970 height 20
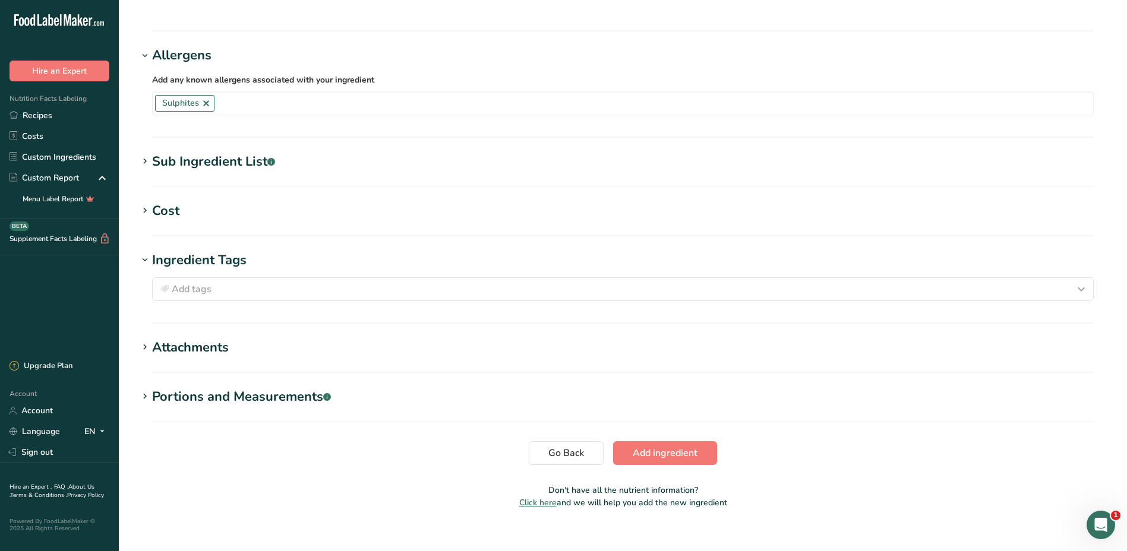
scroll to position [754, 0]
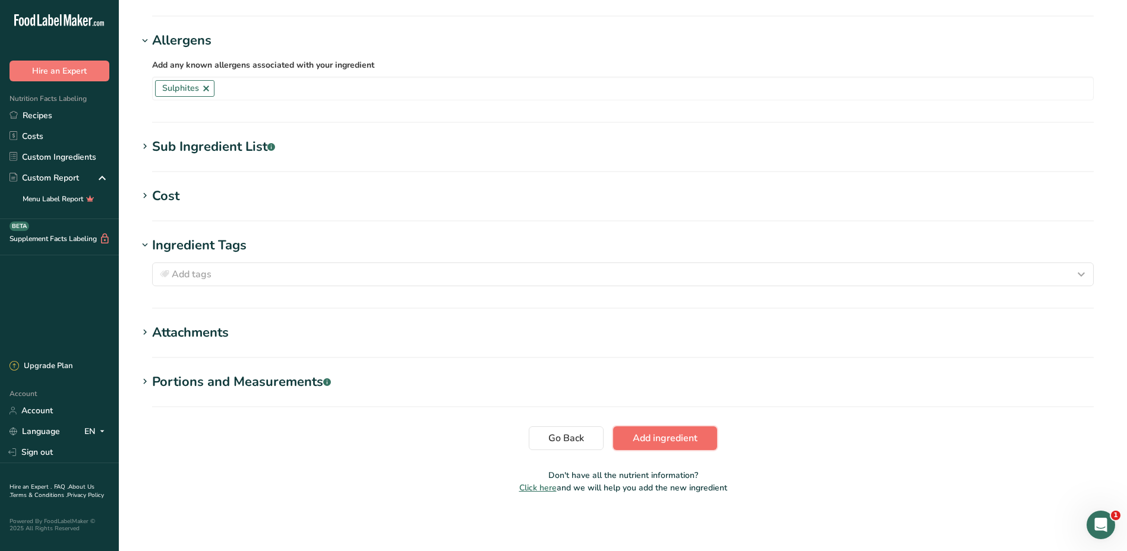
click at [653, 441] on span "Add ingredient" at bounding box center [665, 438] width 65 height 14
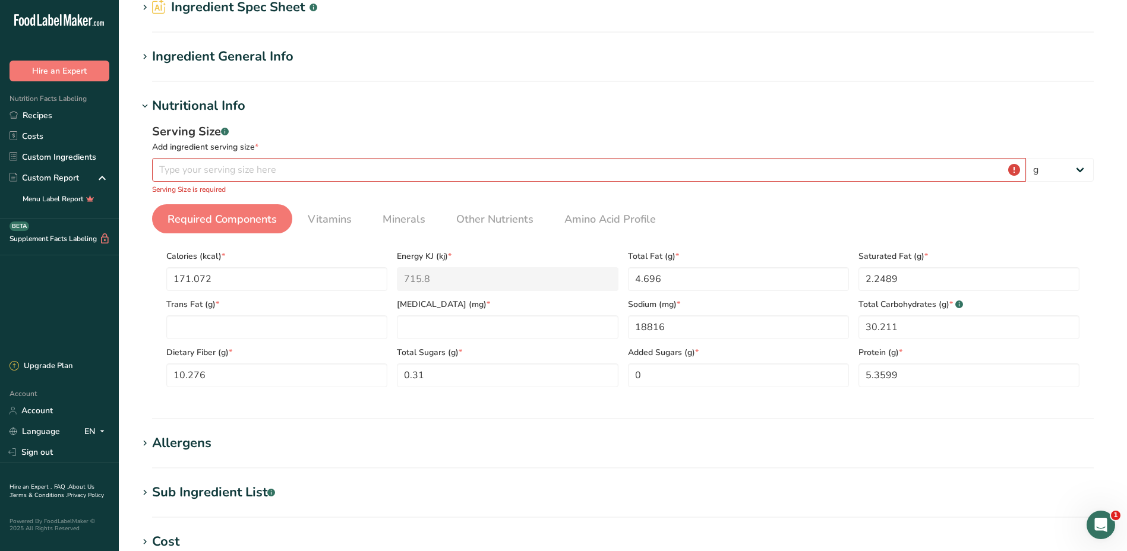
scroll to position [9, 0]
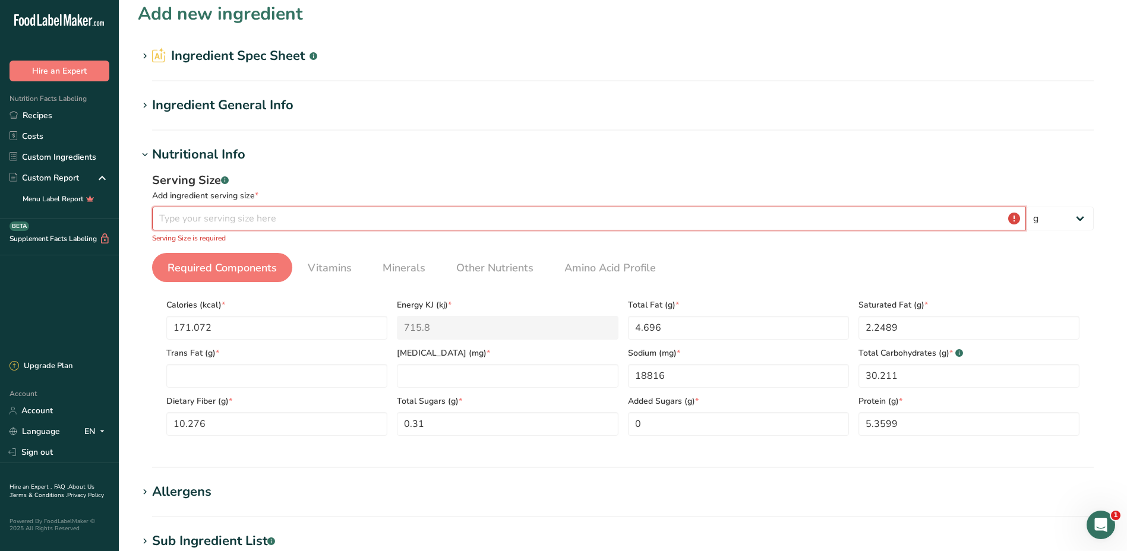
click at [238, 216] on input "number" at bounding box center [589, 219] width 874 height 24
click at [1014, 219] on input "number" at bounding box center [589, 219] width 874 height 24
click at [1012, 219] on input "number" at bounding box center [589, 219] width 874 height 24
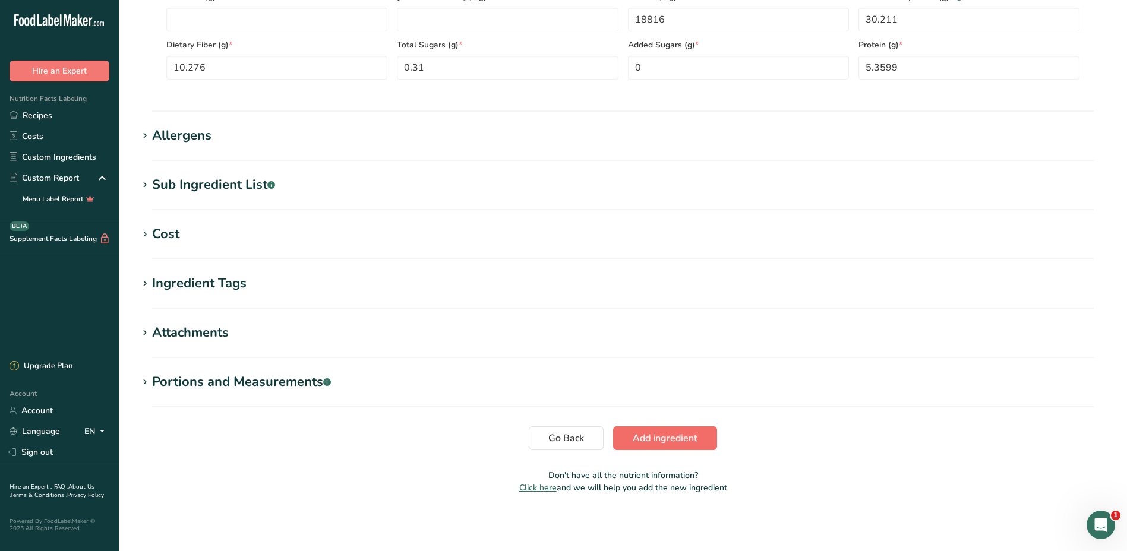
type input "100"
click at [643, 441] on span "Add ingredient" at bounding box center [665, 438] width 65 height 14
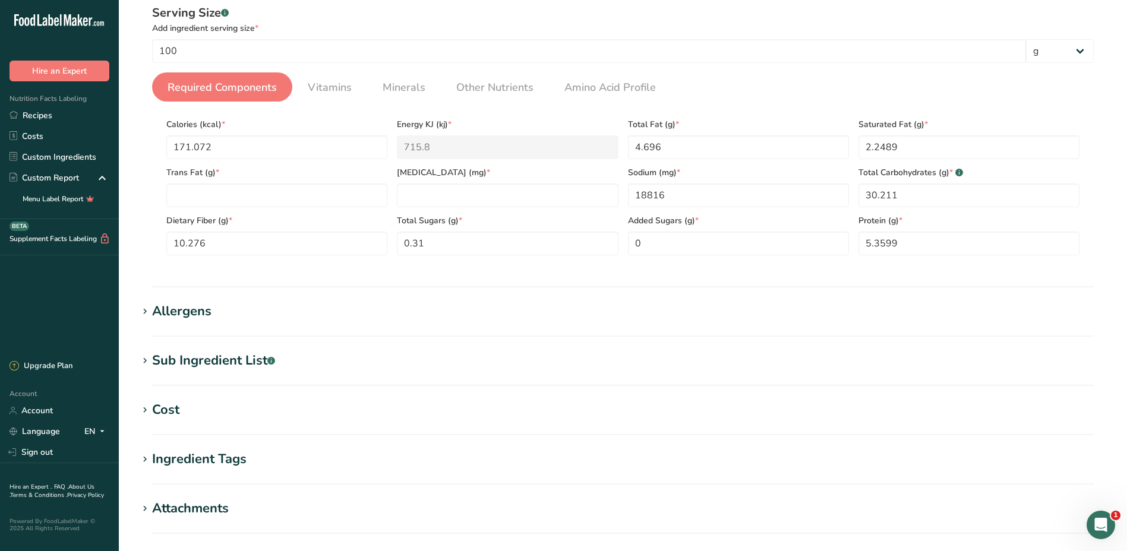
scroll to position [154, 0]
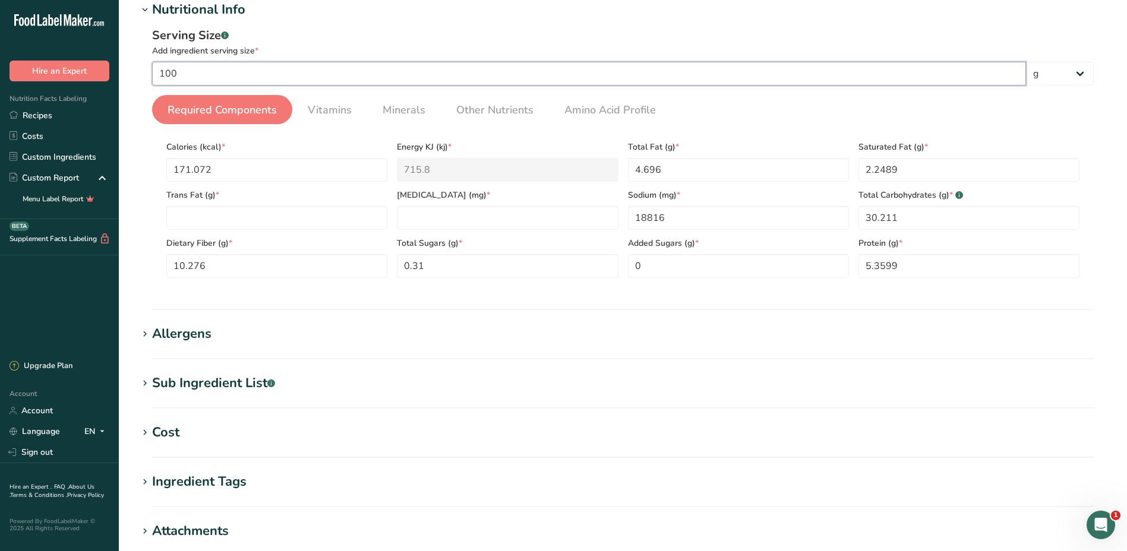
click at [230, 78] on input "100" at bounding box center [589, 74] width 874 height 24
click at [185, 211] on Fat "number" at bounding box center [276, 218] width 221 height 24
type Fat "0.0"
click at [470, 217] on input "number" at bounding box center [507, 218] width 221 height 24
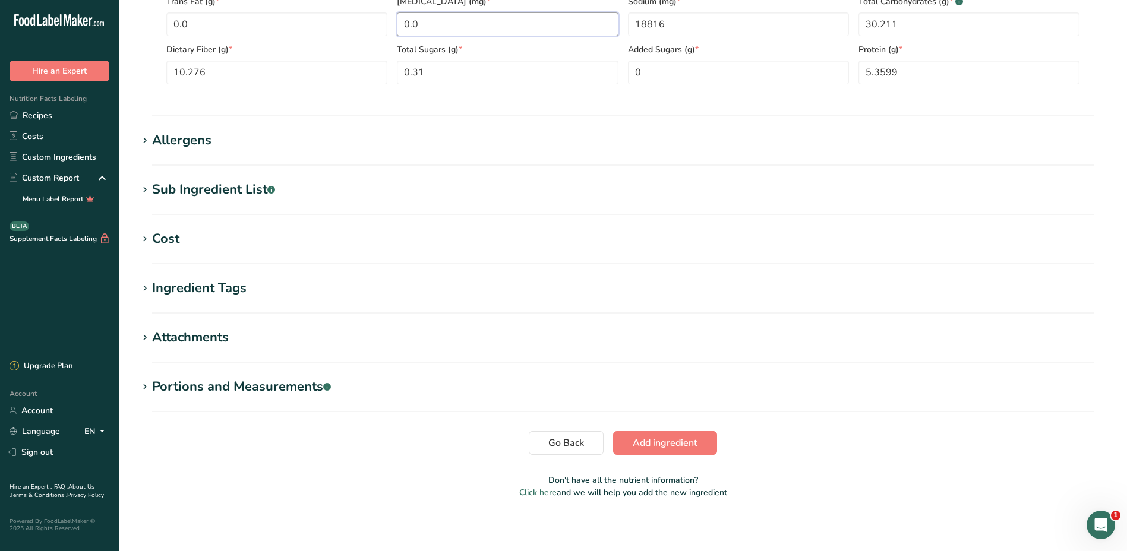
scroll to position [352, 0]
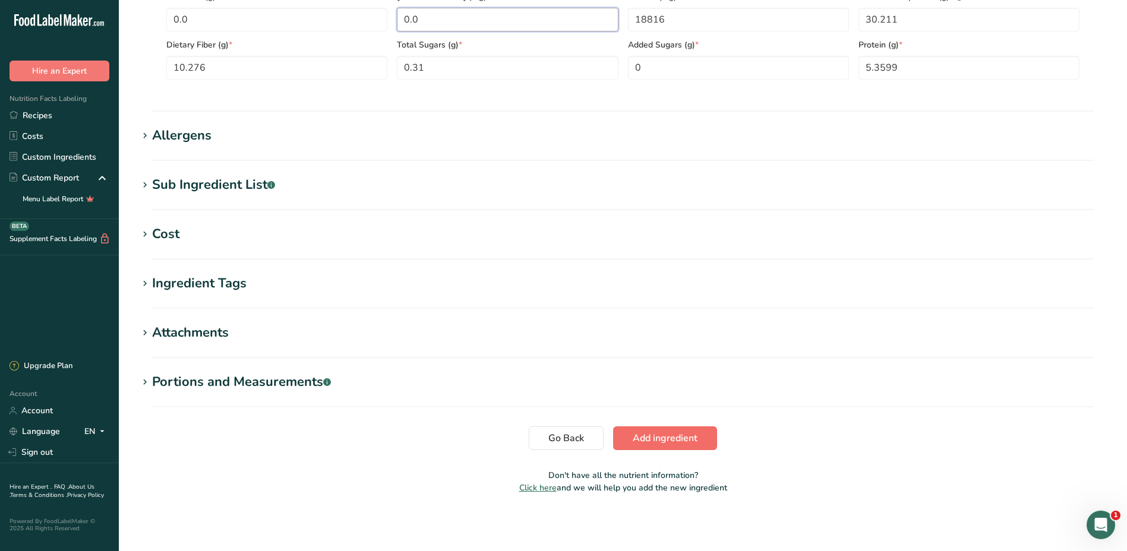
type input "0.0"
click at [674, 444] on span "Add ingredient" at bounding box center [665, 438] width 65 height 14
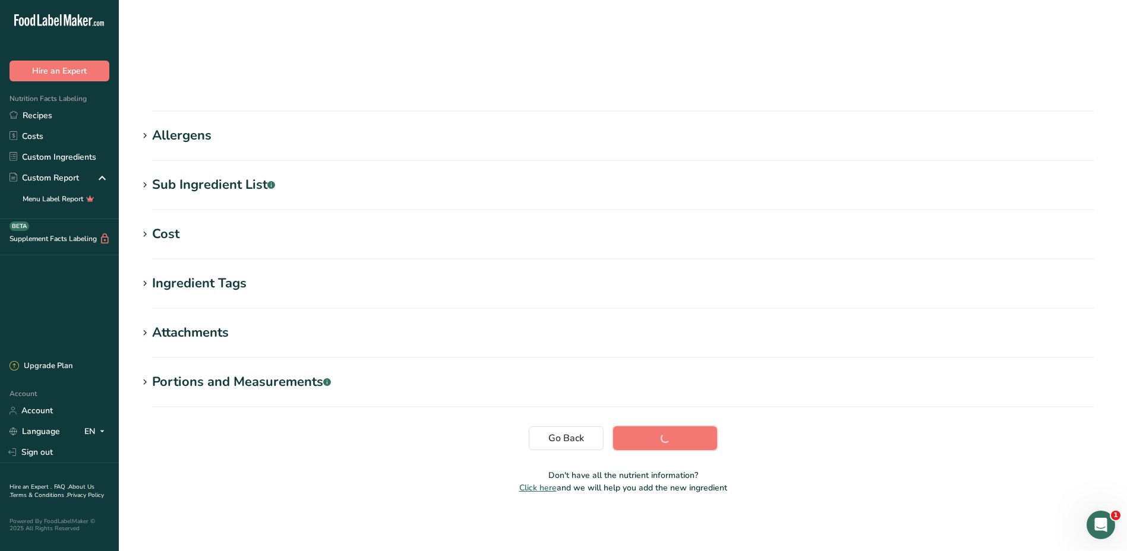
scroll to position [77, 0]
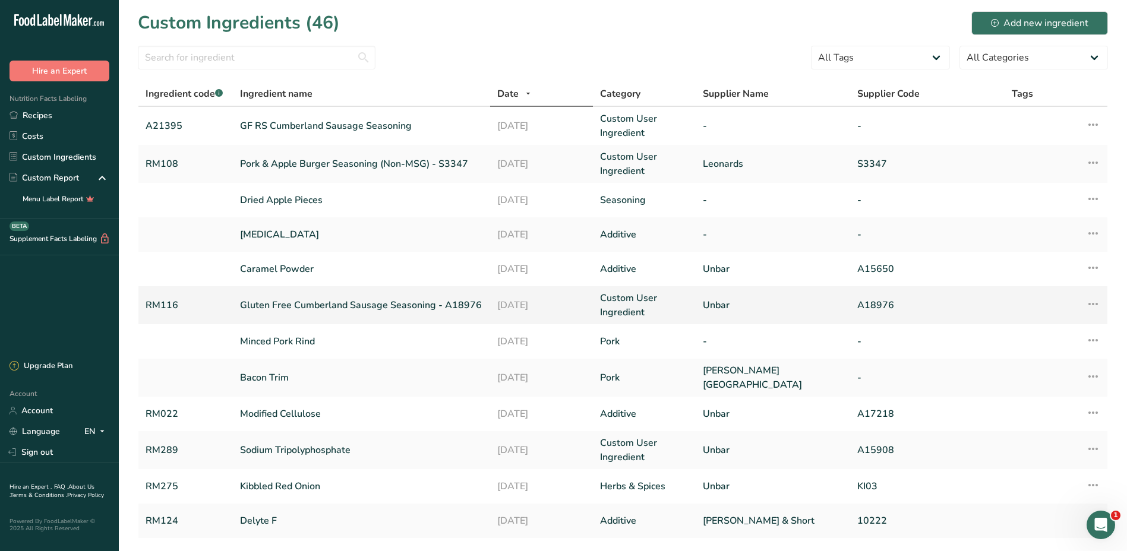
click at [309, 307] on link "Gluten Free Cumberland Sausage Seasoning - A18976" at bounding box center [361, 305] width 243 height 14
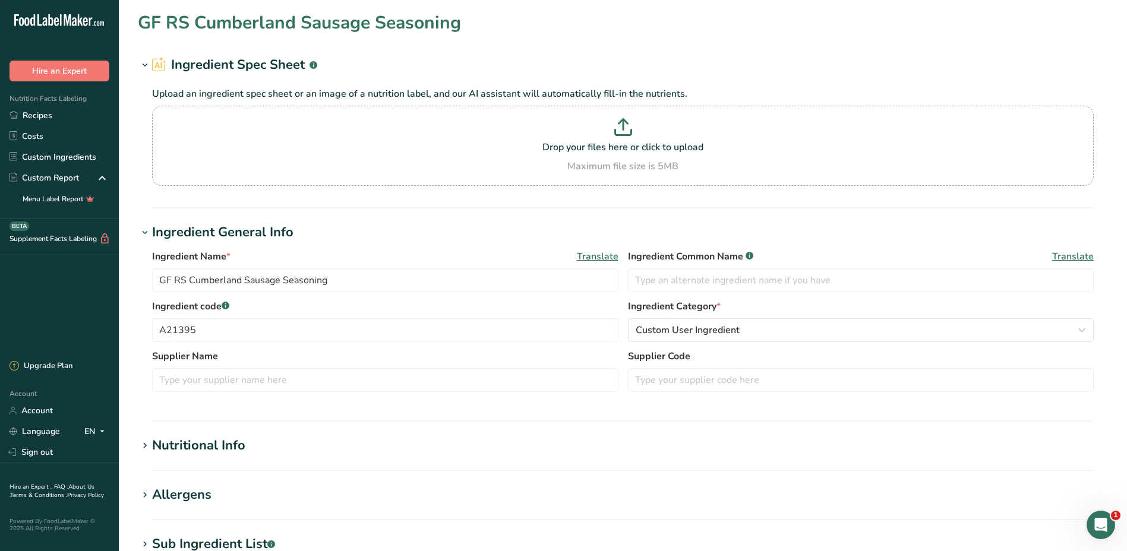
type input "Gluten Free Cumberland Sausage Seasoning - A18976"
type input "RM116"
type input "Unbar"
type input "A18976"
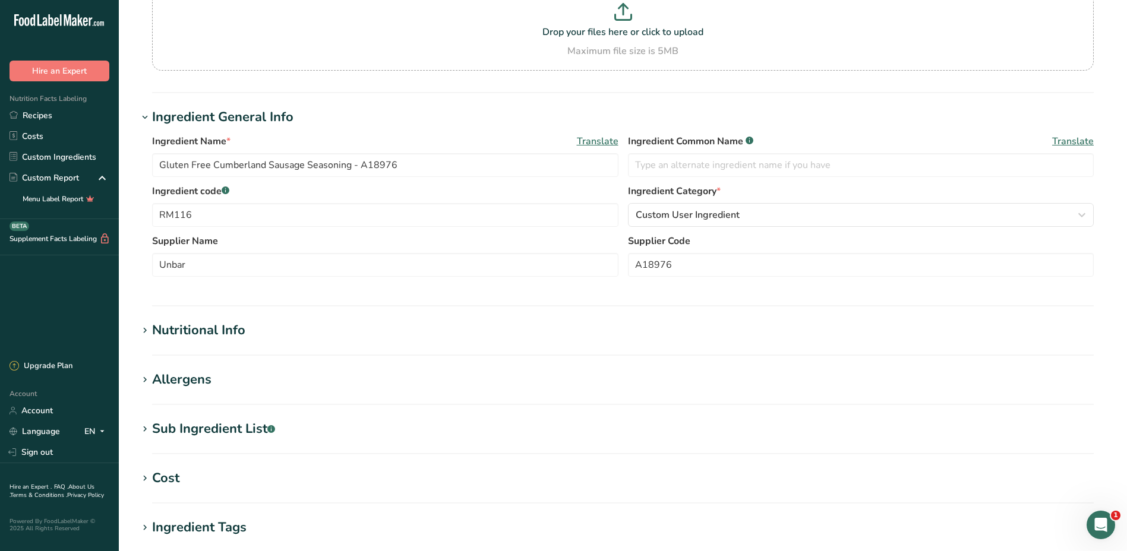
scroll to position [119, 0]
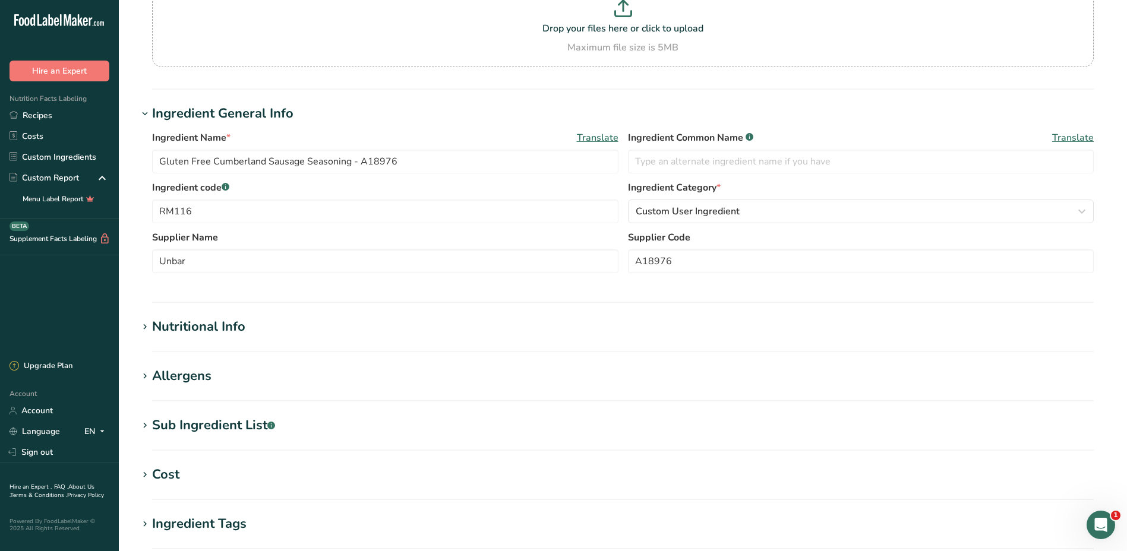
click at [211, 331] on div "Nutritional Info" at bounding box center [198, 327] width 93 height 20
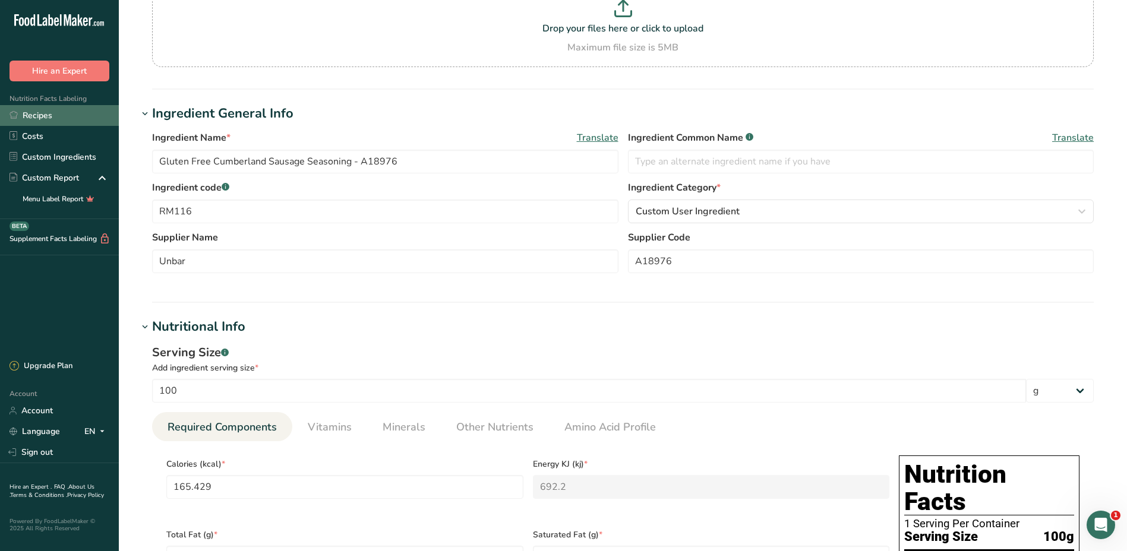
click at [67, 112] on link "Recipes" at bounding box center [59, 115] width 119 height 21
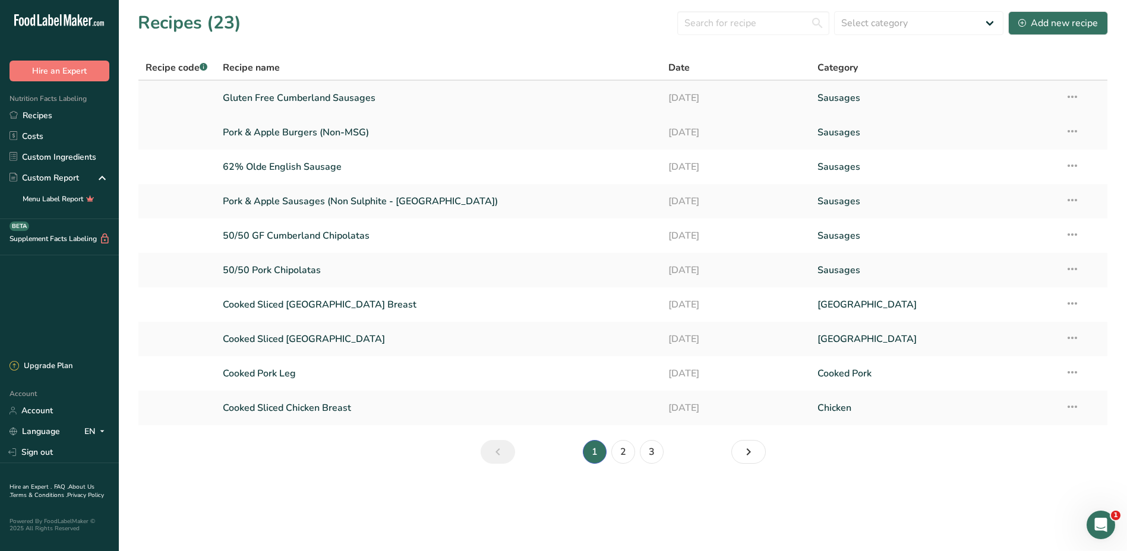
click at [308, 99] on link "Gluten Free Cumberland Sausages" at bounding box center [439, 98] width 432 height 25
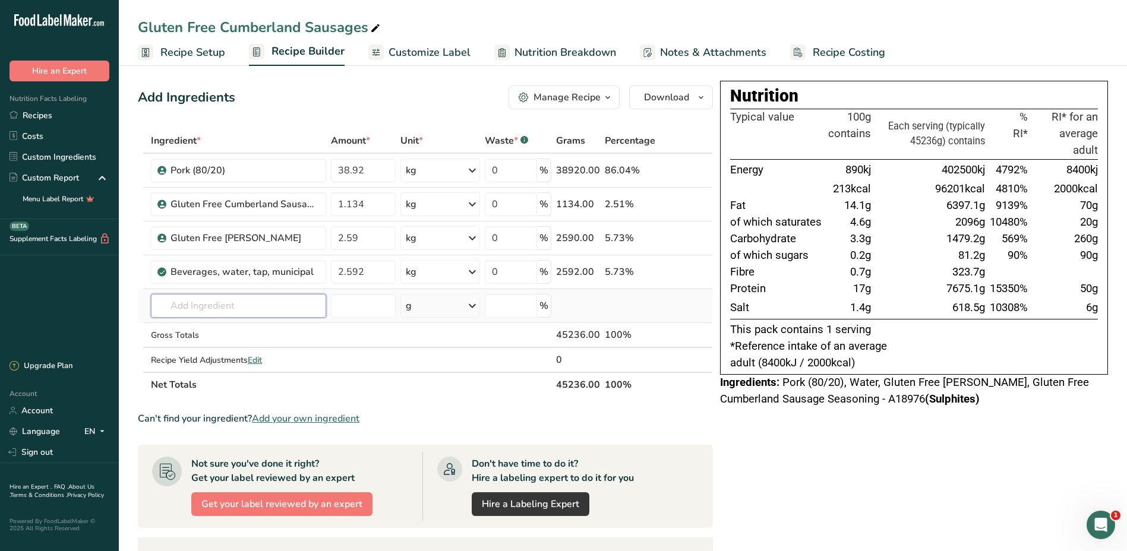
click at [242, 308] on input "text" at bounding box center [238, 306] width 175 height 24
type input "gf rs"
click at [228, 329] on p "A21395 GF RS Cumberland Sausage Seasoning" at bounding box center [256, 330] width 192 height 12
type input "GF RS Cumberland Sausage Seasoning"
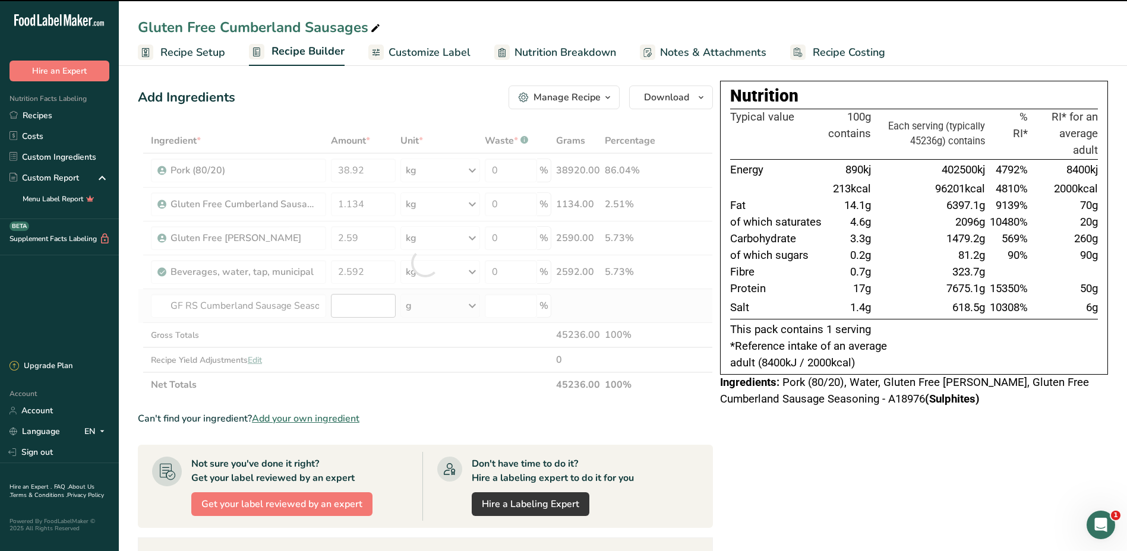
type input "0"
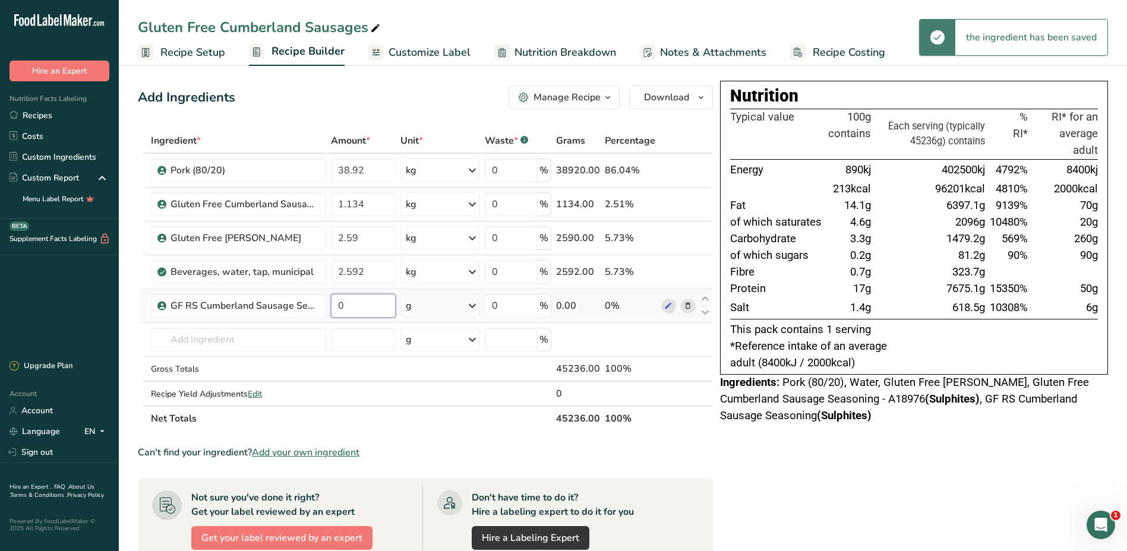
click at [364, 308] on input "0" at bounding box center [363, 306] width 65 height 24
type input "1.134"
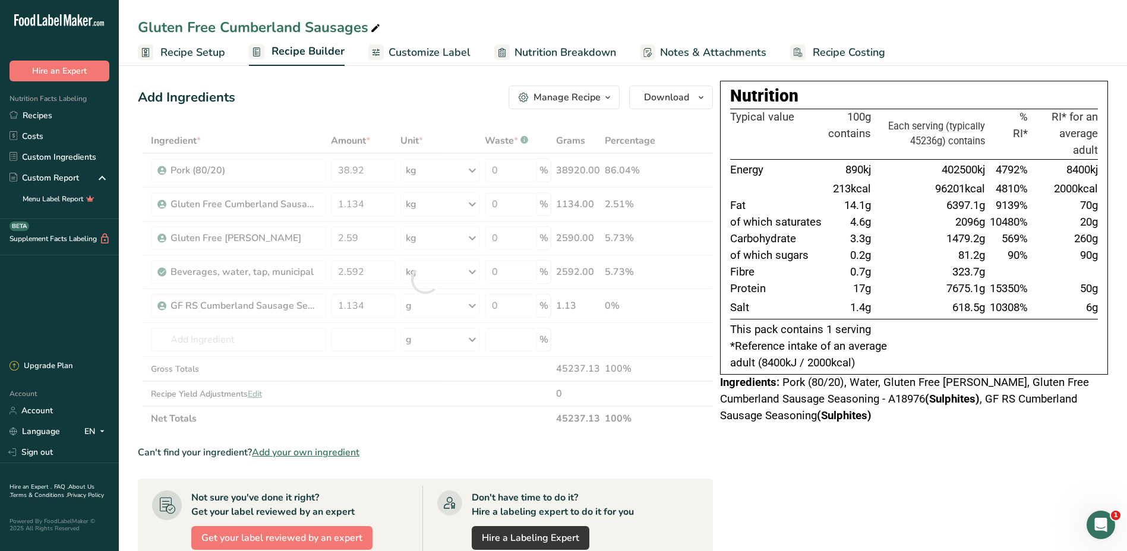
click at [475, 306] on div "Ingredient * Amount * Unit * Waste * .a-a{fill:#347362;}.b-a{fill:#fff;} Grams …" at bounding box center [425, 279] width 575 height 303
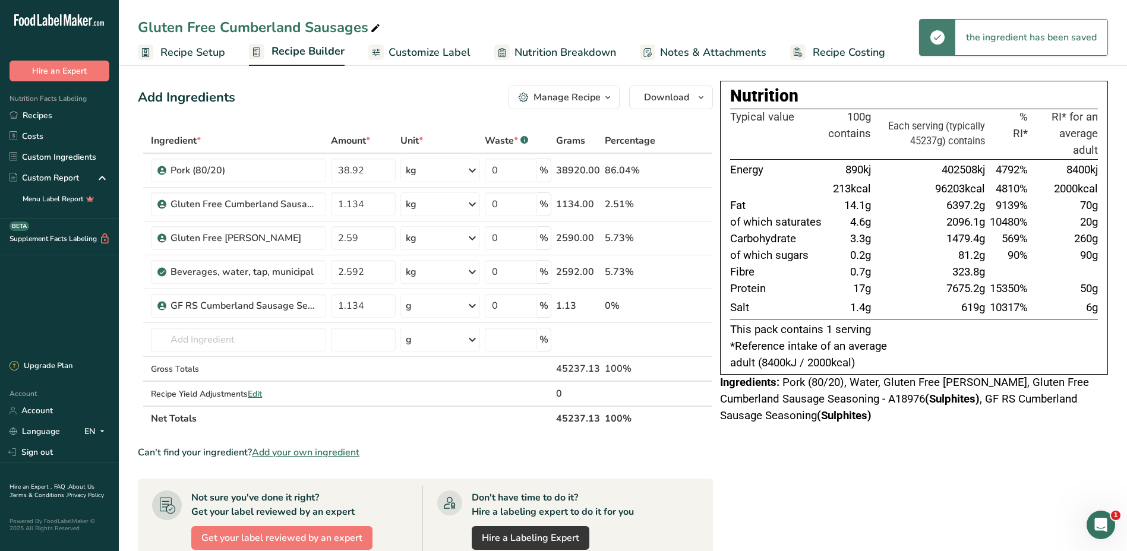
click at [475, 306] on icon at bounding box center [472, 305] width 14 height 21
click at [435, 365] on div "kg" at bounding box center [458, 367] width 100 height 17
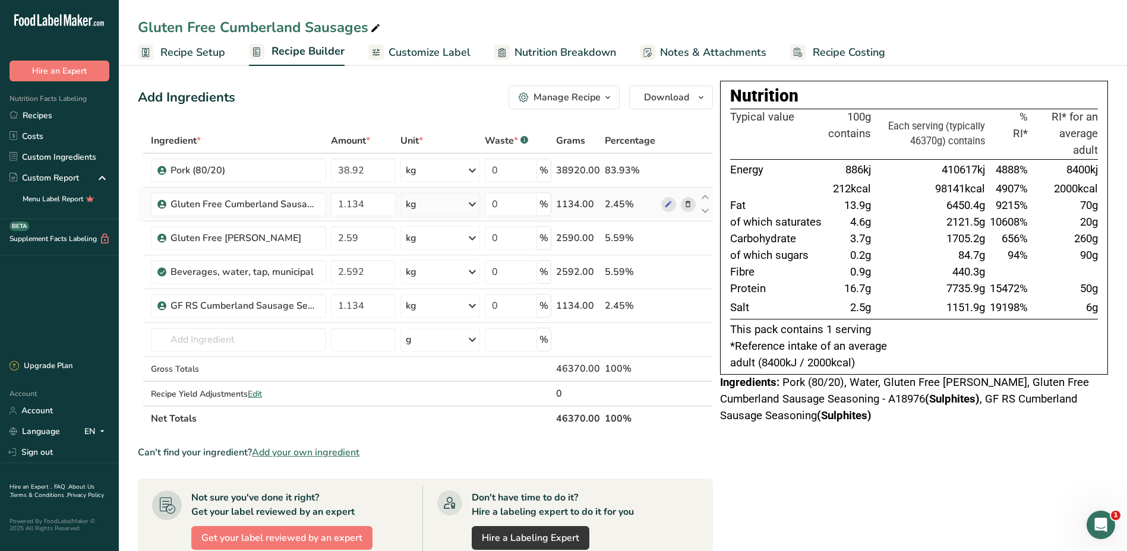
click at [689, 203] on icon at bounding box center [688, 204] width 8 height 12
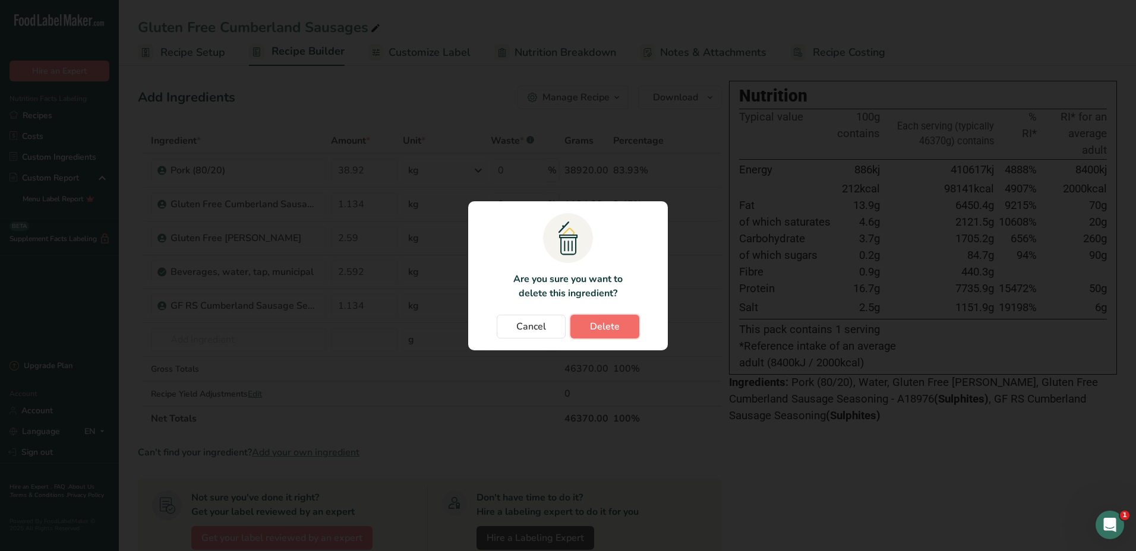
click at [599, 327] on span "Delete" at bounding box center [605, 327] width 30 height 14
type input "2.59"
type input "2.592"
type input "1.134"
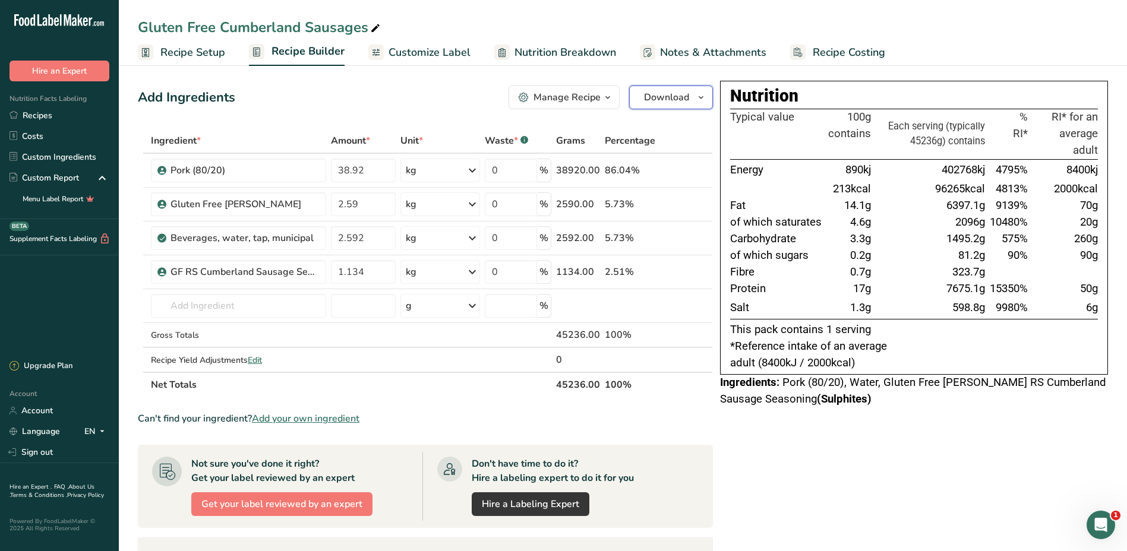
click at [699, 94] on icon "button" at bounding box center [701, 97] width 10 height 15
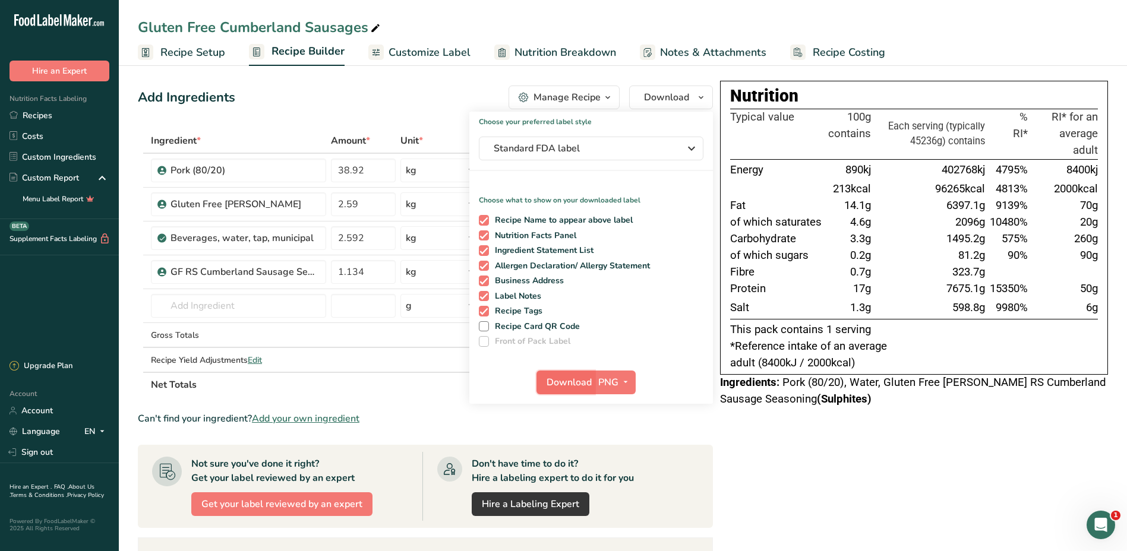
click at [566, 384] on span "Download" at bounding box center [569, 382] width 45 height 14
click at [1096, 50] on ul "Recipe Setup Recipe Builder Customize Label Nutrition Breakdown Notes & Attachm…" at bounding box center [623, 52] width 1008 height 28
